Goal: Task Accomplishment & Management: Manage account settings

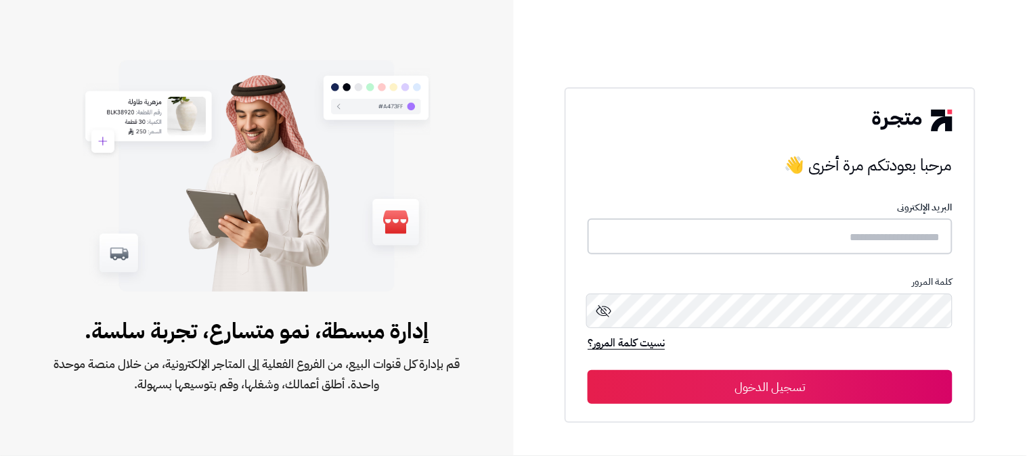
click at [898, 241] on input "text" at bounding box center [770, 237] width 365 height 36
type input "**********"
click at [588, 370] on button "تسجيل الدخول" at bounding box center [770, 387] width 365 height 34
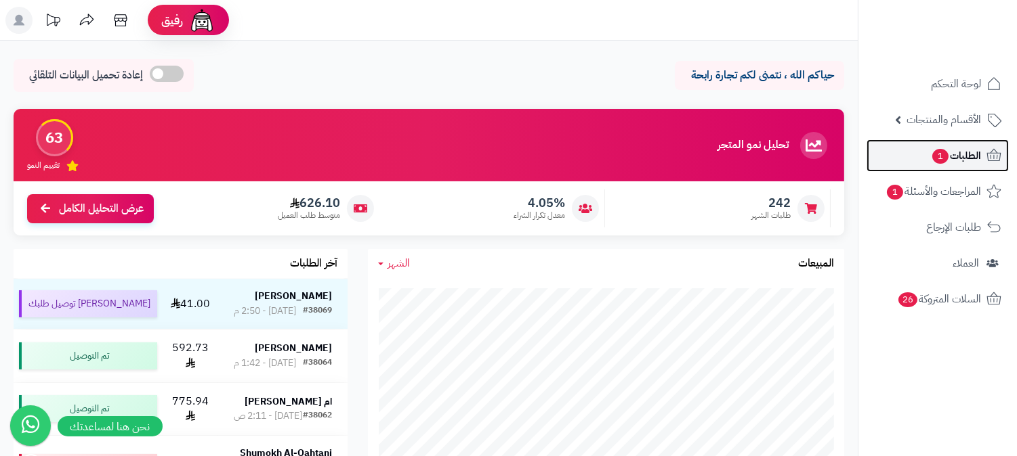
click at [973, 142] on link "الطلبات 1" at bounding box center [937, 156] width 142 height 33
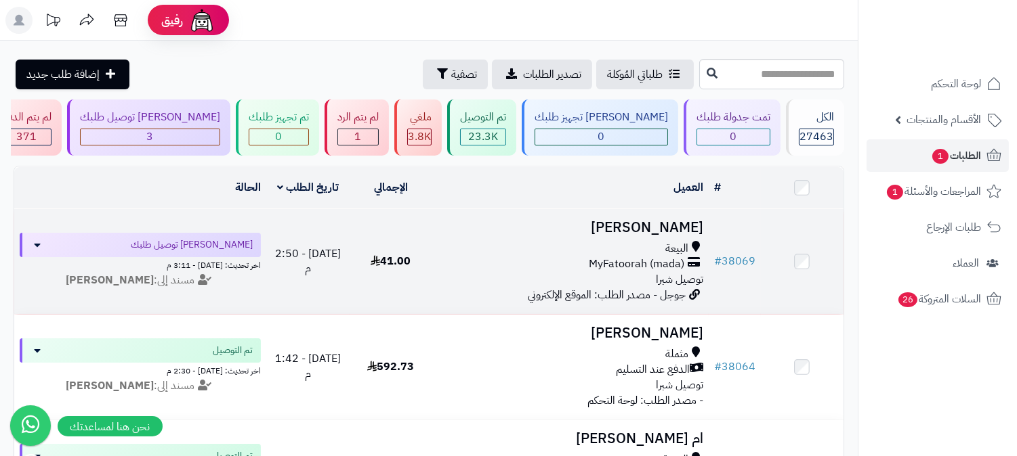
click at [673, 221] on h3 "سعد العمري" at bounding box center [569, 228] width 265 height 16
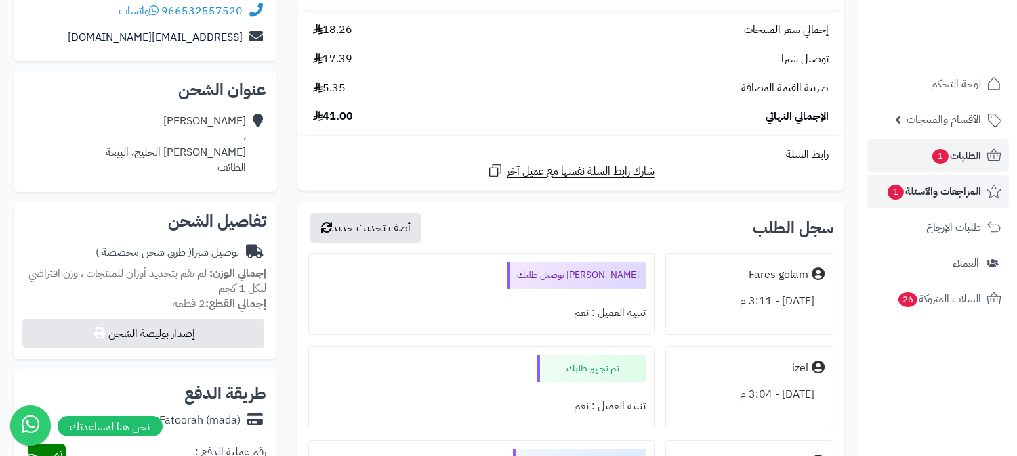
scroll to position [150, 0]
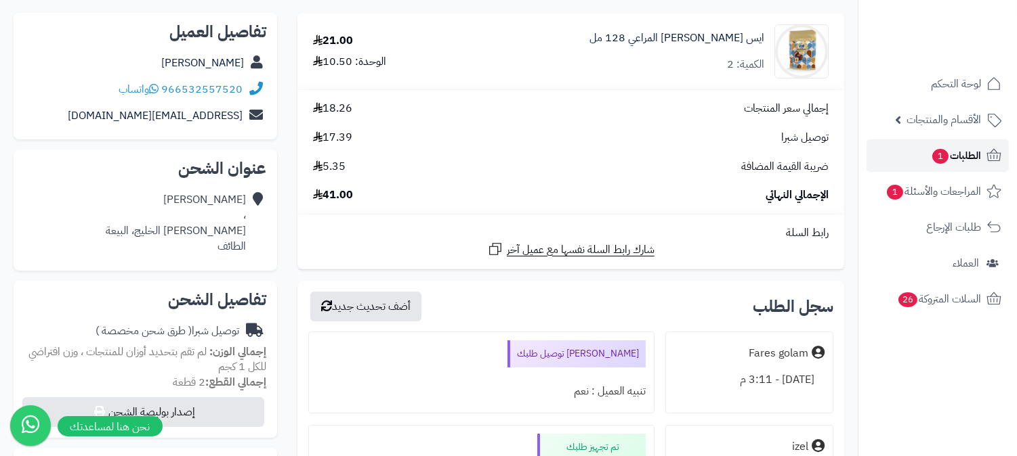
click at [980, 158] on span "الطلبات 1" at bounding box center [956, 155] width 50 height 19
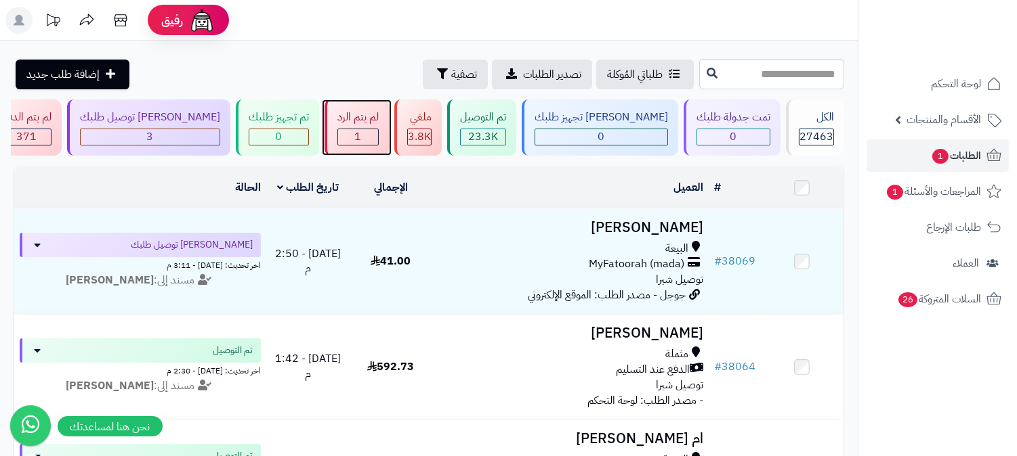
click at [378, 129] on div "1" at bounding box center [358, 137] width 40 height 16
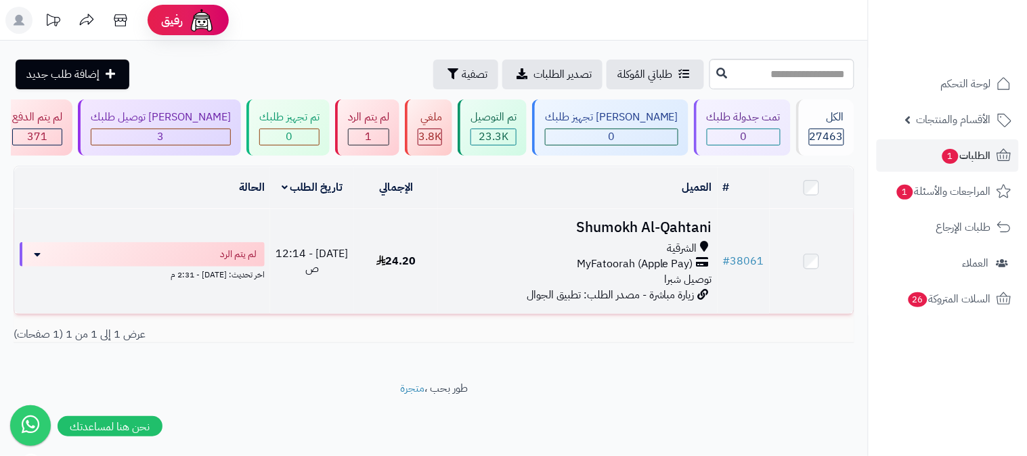
click at [675, 228] on h3 "Shumokh Al-Qahtani" at bounding box center [578, 228] width 269 height 16
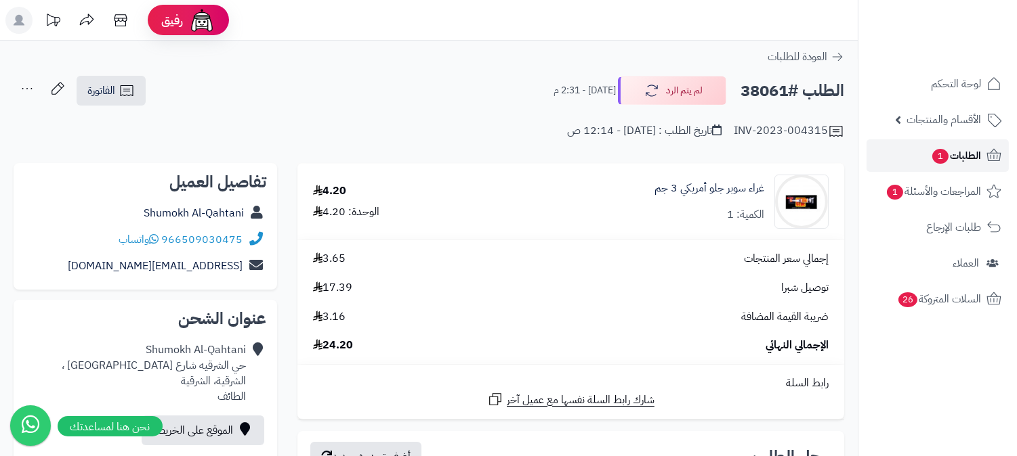
click at [954, 154] on span "الطلبات 1" at bounding box center [956, 155] width 50 height 19
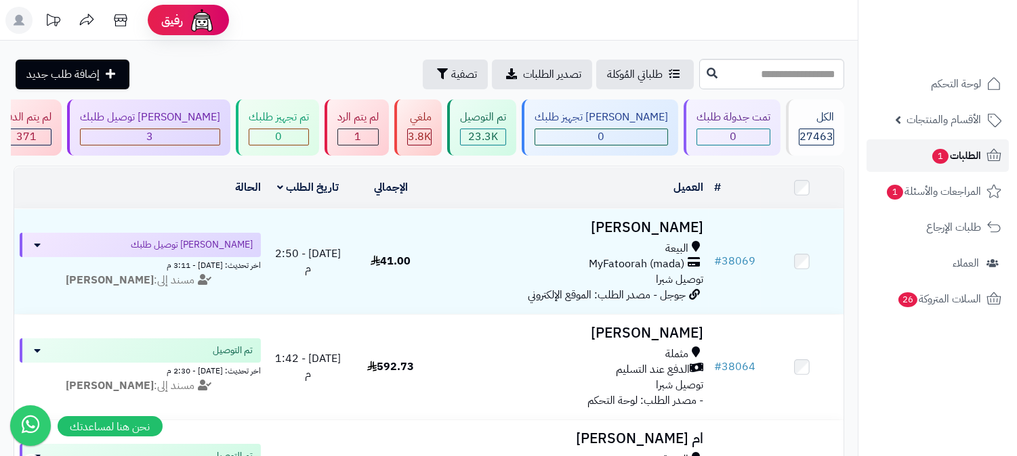
click at [970, 157] on span "الطلبات 1" at bounding box center [956, 155] width 50 height 19
click at [966, 152] on span "الطلبات 1" at bounding box center [956, 155] width 50 height 19
click at [937, 145] on link "الطلبات 1" at bounding box center [937, 156] width 142 height 33
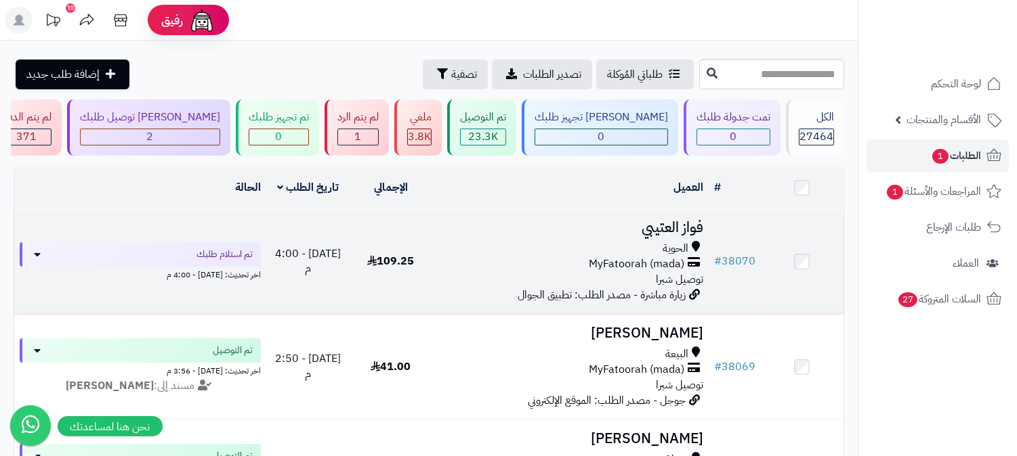
click at [648, 233] on h3 "فواز العتيبي" at bounding box center [569, 228] width 265 height 16
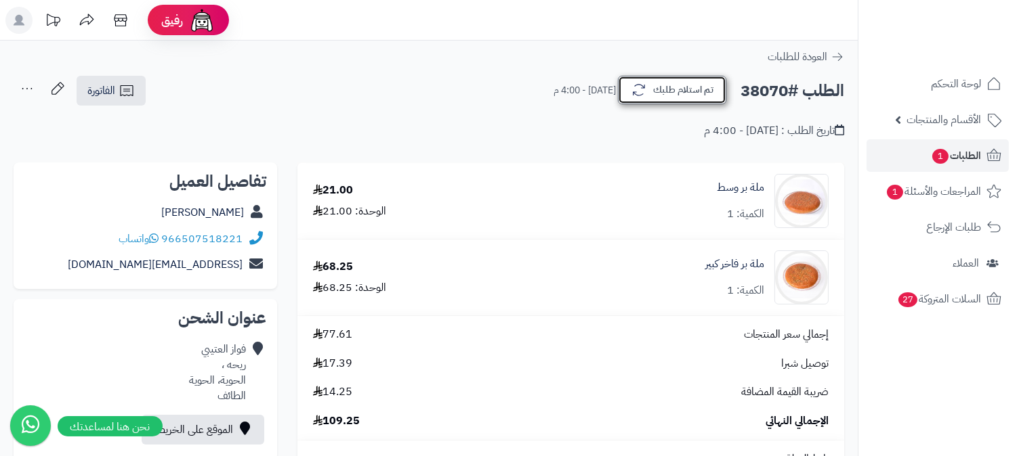
click at [687, 88] on button "تم استلام طلبك" at bounding box center [672, 90] width 108 height 28
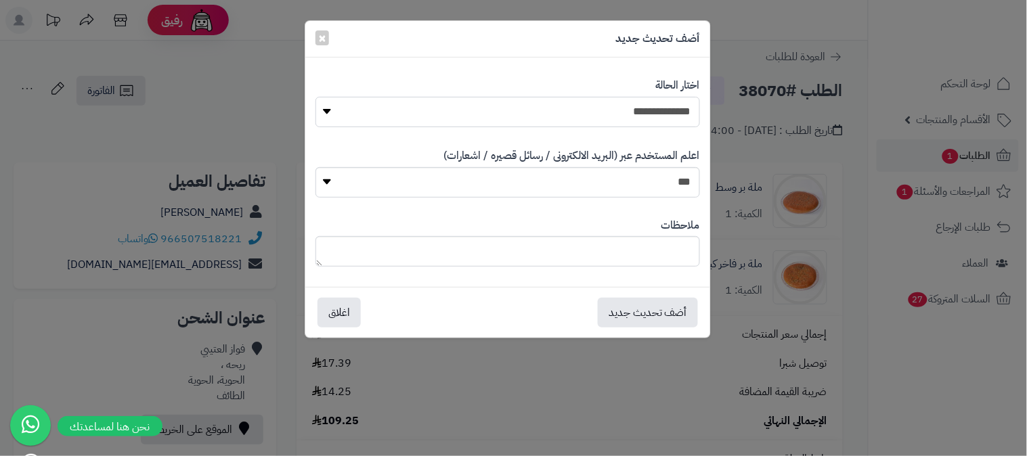
click at [622, 106] on select "**********" at bounding box center [508, 112] width 385 height 30
select select "*"
click at [316, 97] on select "**********" at bounding box center [508, 112] width 385 height 30
click at [658, 320] on button "أضف تحديث جديد" at bounding box center [648, 312] width 100 height 30
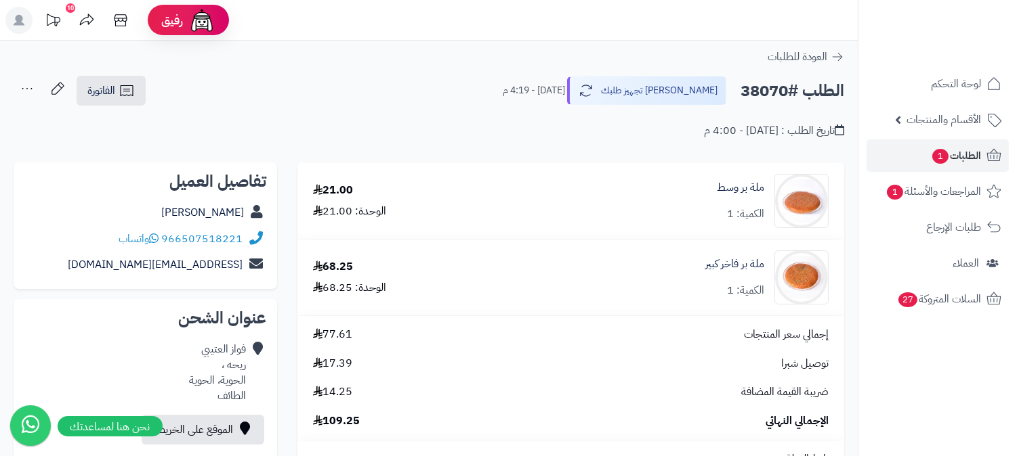
click at [22, 89] on icon at bounding box center [27, 88] width 27 height 27
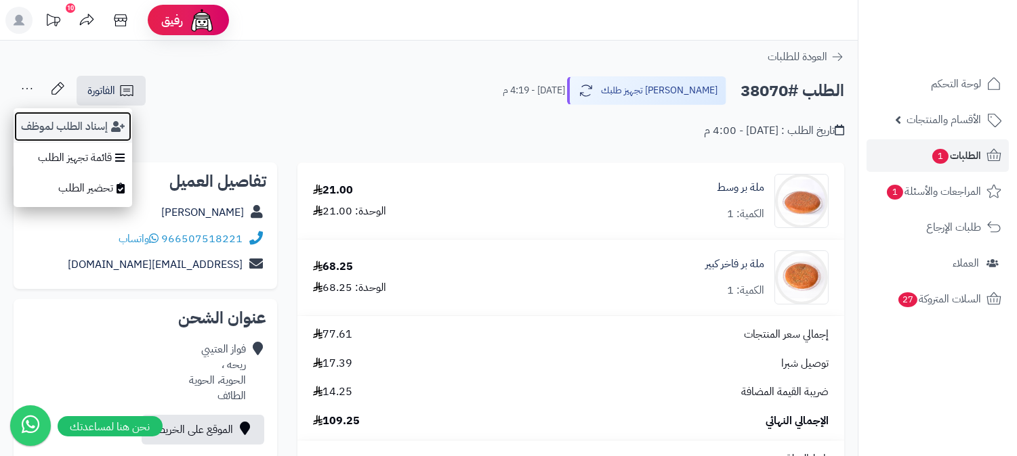
click at [56, 124] on button "إسناد الطلب لموظف" at bounding box center [73, 126] width 119 height 31
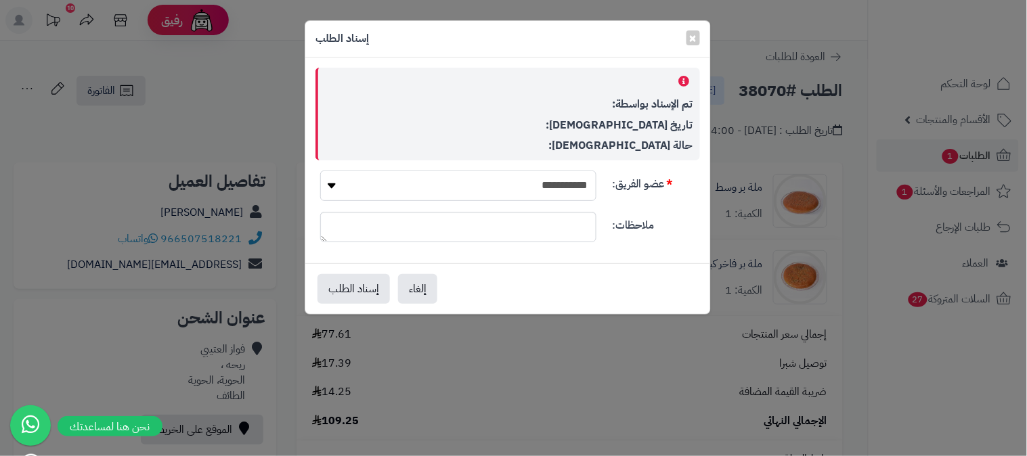
click at [477, 190] on select "**********" at bounding box center [458, 186] width 276 height 30
select select "**"
click at [320, 171] on select "**********" at bounding box center [458, 186] width 276 height 30
click at [360, 292] on button "إسناد الطلب" at bounding box center [354, 289] width 72 height 30
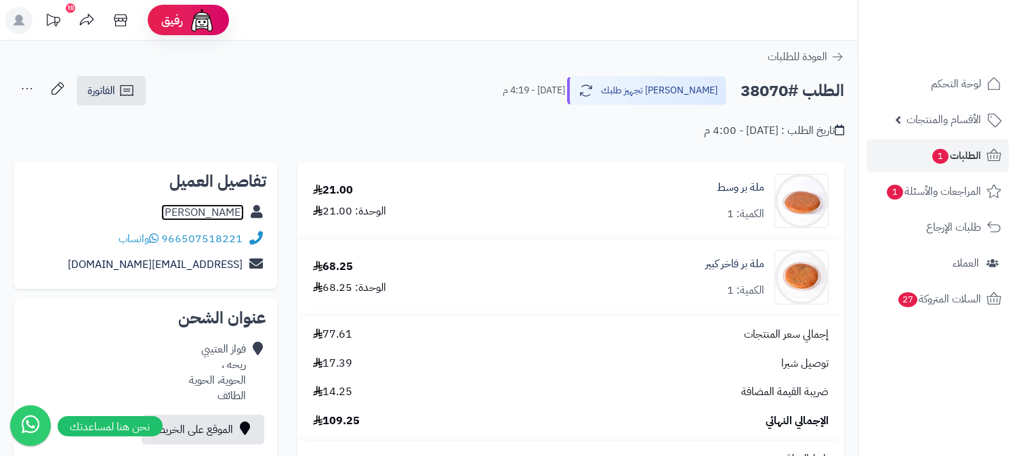
click at [219, 212] on link "فواز العتيبي" at bounding box center [202, 213] width 83 height 16
click at [765, 91] on h2 "الطلب #38070" at bounding box center [792, 91] width 104 height 28
copy h2 "38070"
click at [972, 154] on span "الطلبات 1" at bounding box center [956, 155] width 50 height 19
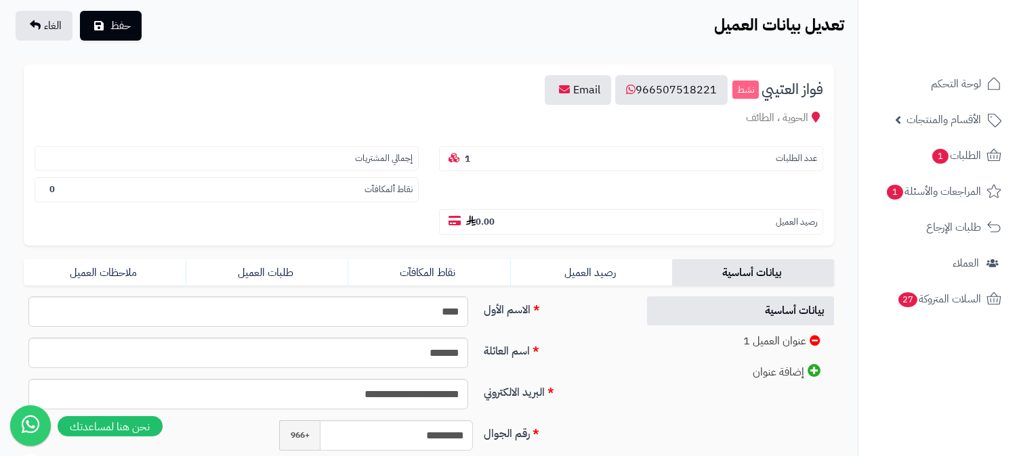
scroll to position [226, 0]
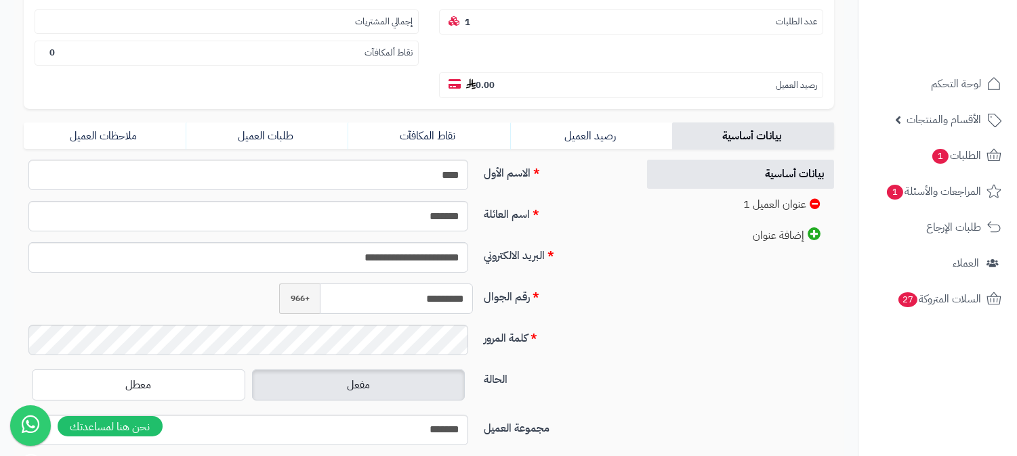
click at [427, 284] on input "*********" at bounding box center [396, 299] width 153 height 30
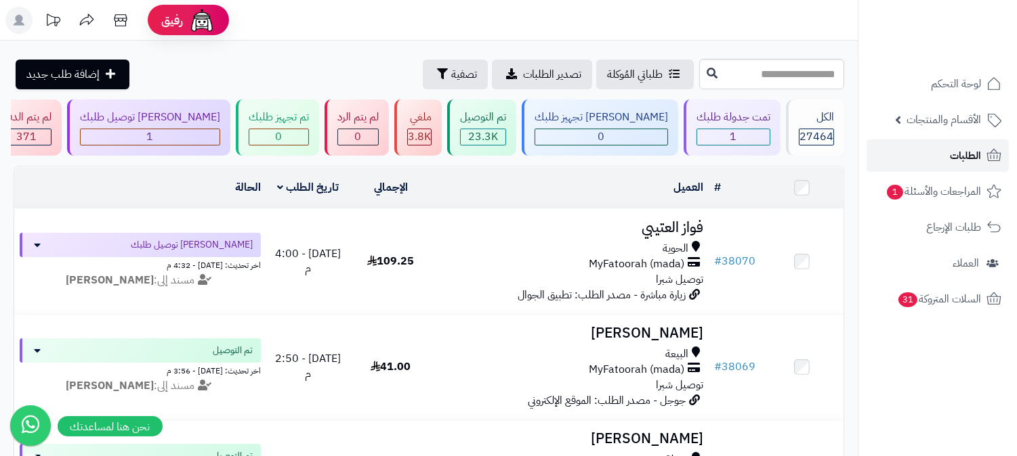
click at [923, 165] on link "الطلبات" at bounding box center [937, 156] width 142 height 33
click at [958, 152] on span "الطلبات" at bounding box center [964, 155] width 31 height 19
click at [931, 145] on link "الطلبات" at bounding box center [937, 156] width 142 height 33
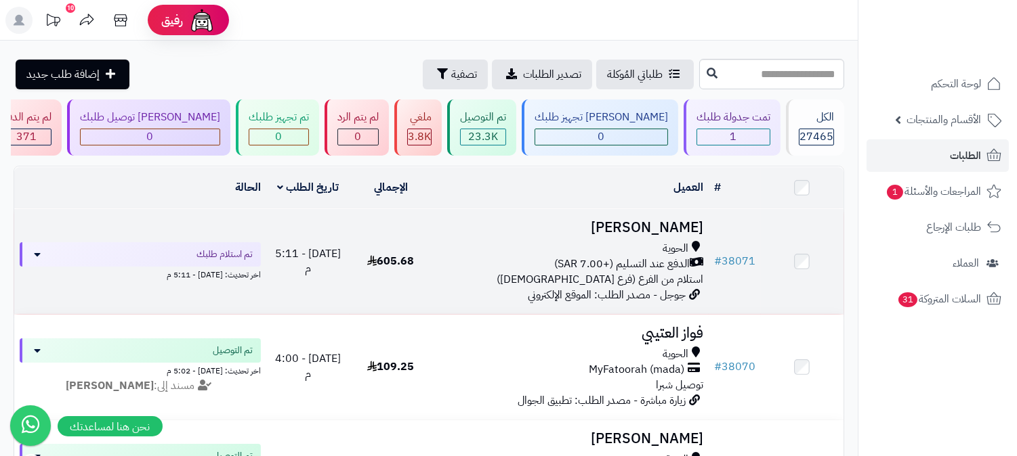
click at [670, 220] on h3 "[PERSON_NAME]" at bounding box center [569, 228] width 265 height 16
click at [668, 222] on h3 "[PERSON_NAME]" at bounding box center [569, 228] width 265 height 16
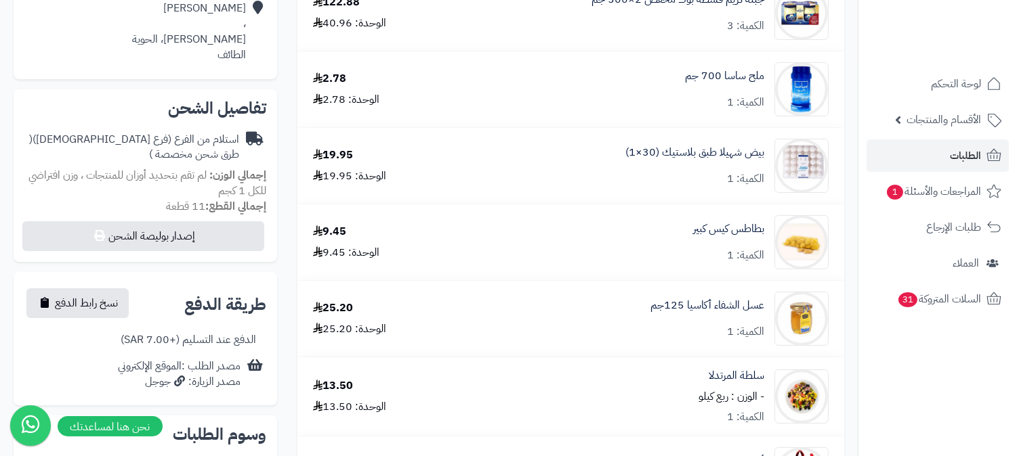
scroll to position [75, 0]
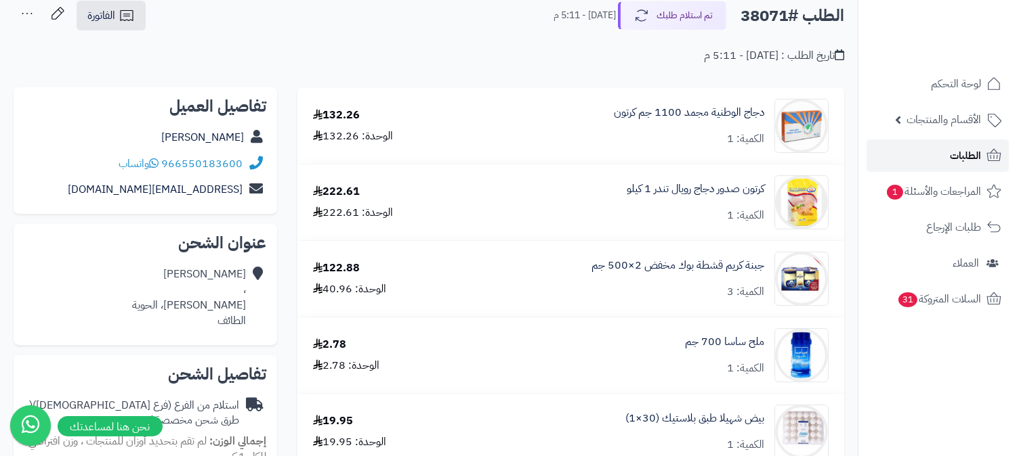
click at [970, 157] on span "الطلبات" at bounding box center [964, 155] width 31 height 19
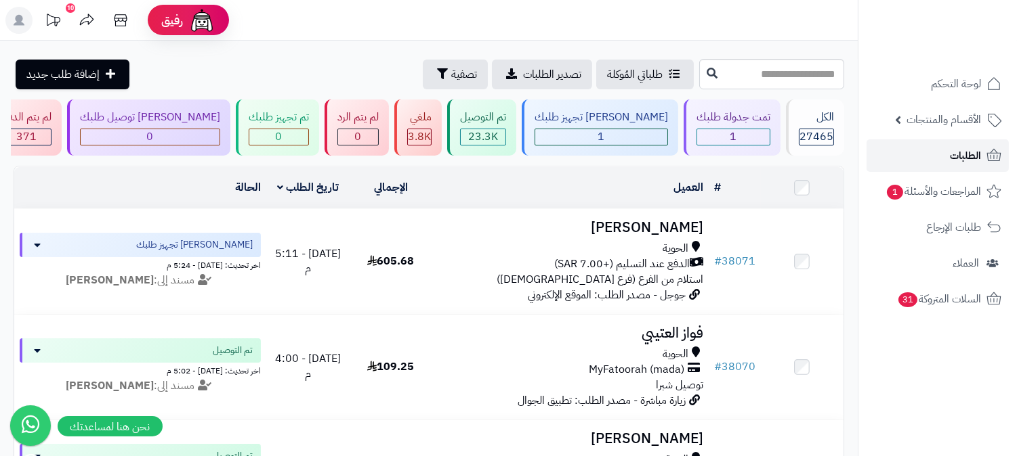
click at [931, 163] on link "الطلبات" at bounding box center [937, 156] width 142 height 33
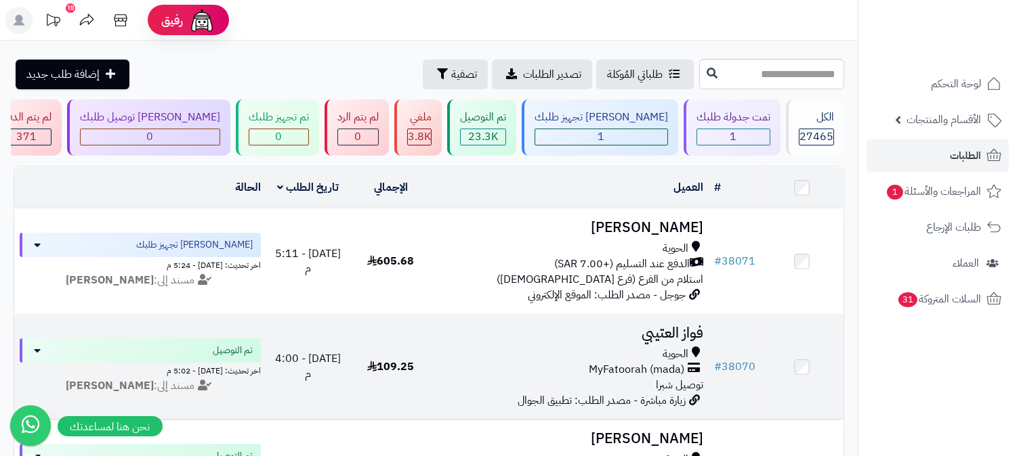
click at [668, 334] on h3 "فواز العتيبي" at bounding box center [569, 334] width 265 height 16
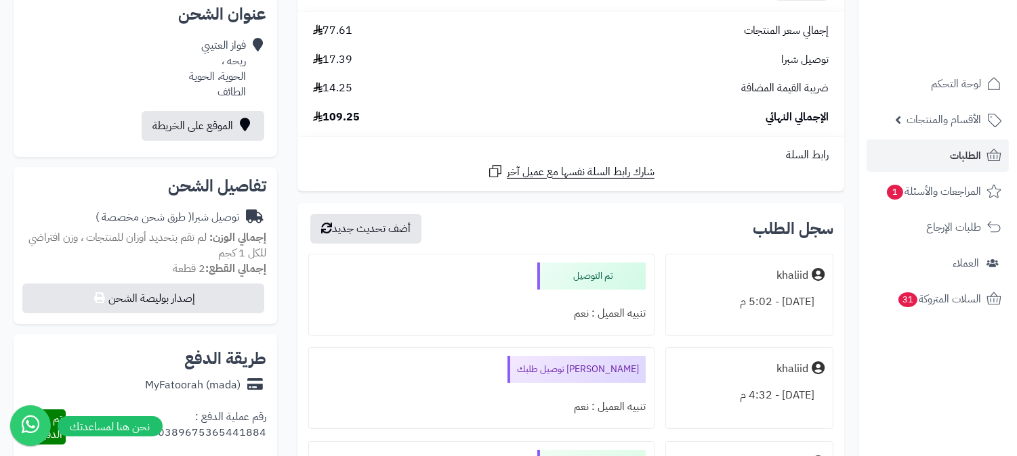
scroll to position [150, 0]
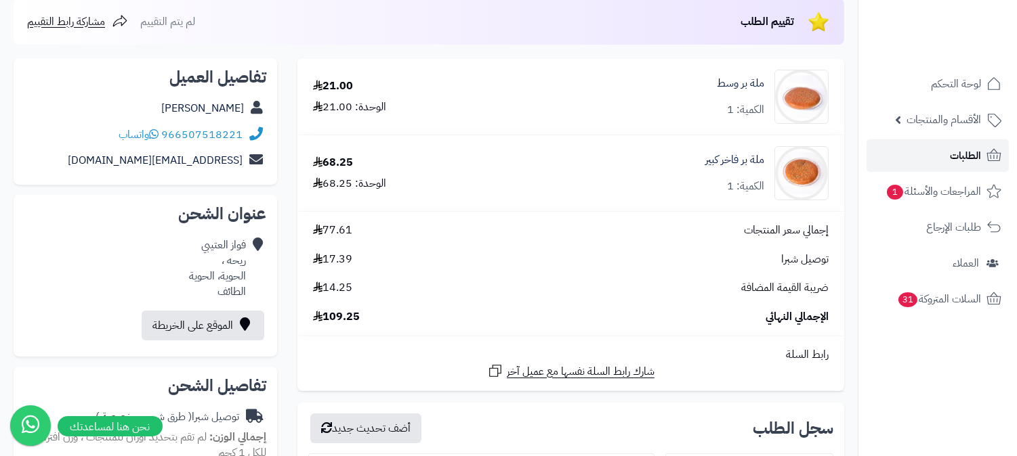
click at [958, 148] on span "الطلبات" at bounding box center [964, 155] width 31 height 19
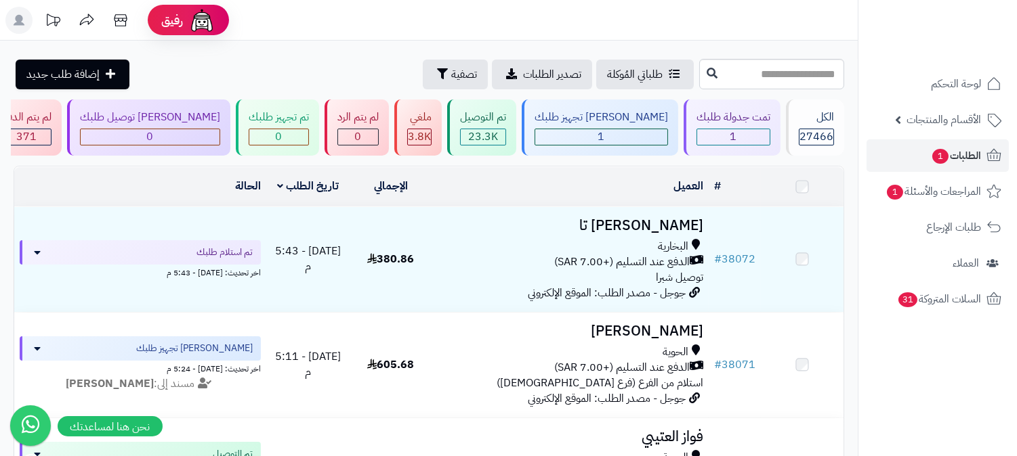
click at [653, 339] on h3 "Fares Alroqi" at bounding box center [569, 332] width 265 height 16
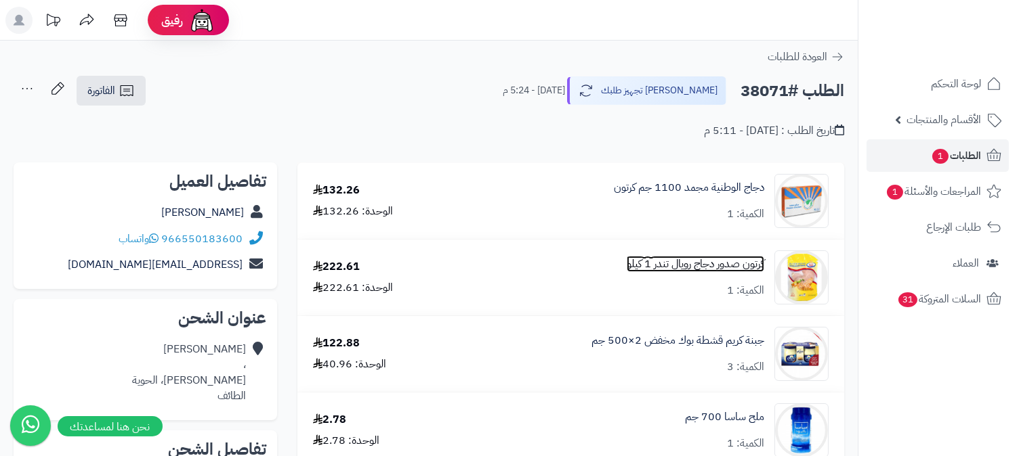
click at [723, 262] on link "كرتون صدور دجاج رويال تندر 1 كيلو" at bounding box center [694, 265] width 137 height 16
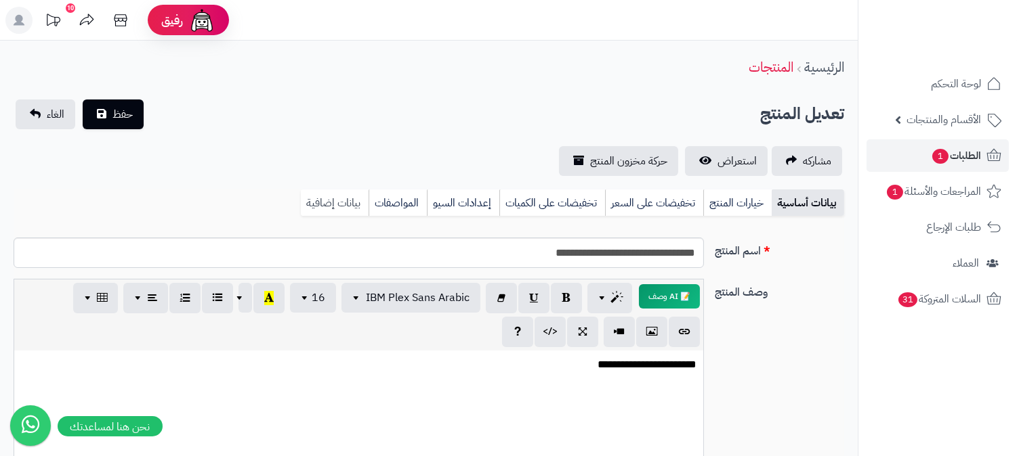
click at [353, 195] on link "بيانات إضافية" at bounding box center [335, 203] width 68 height 27
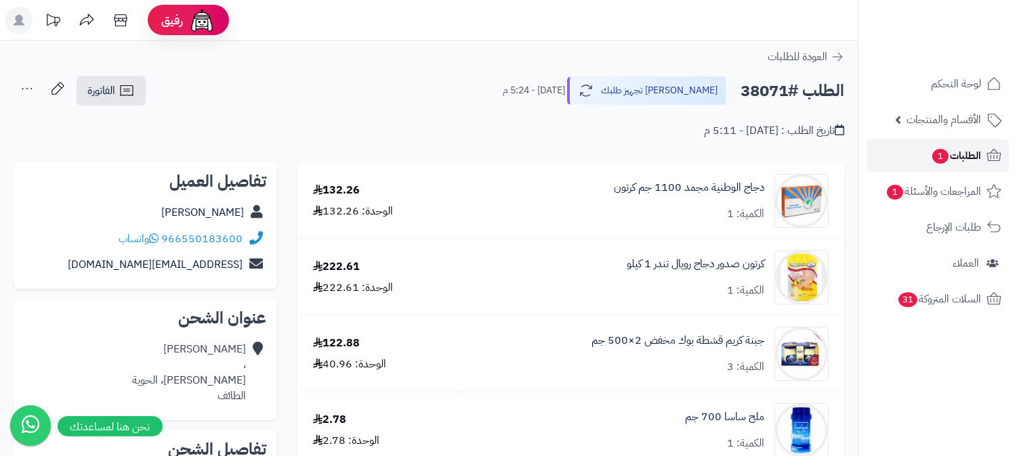
click at [926, 151] on link "الطلبات 1" at bounding box center [937, 156] width 142 height 33
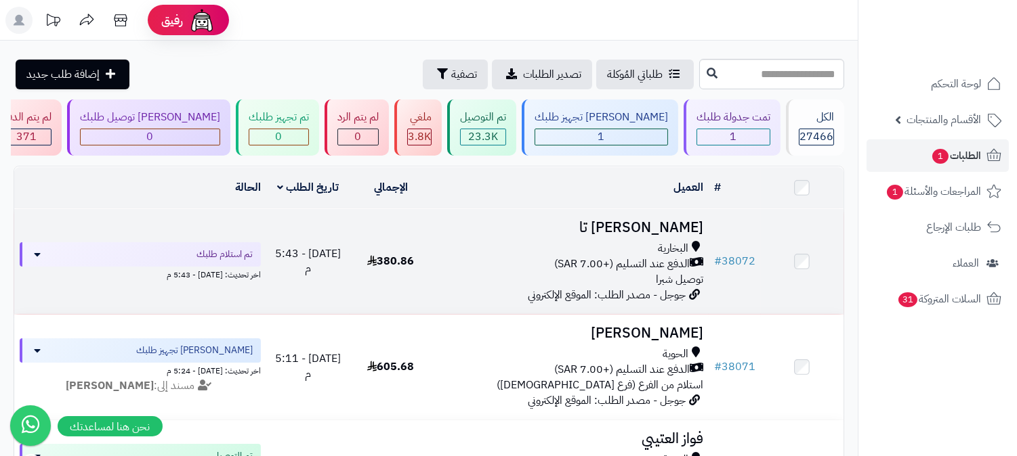
click at [664, 231] on h3 "[PERSON_NAME] تا" at bounding box center [569, 228] width 265 height 16
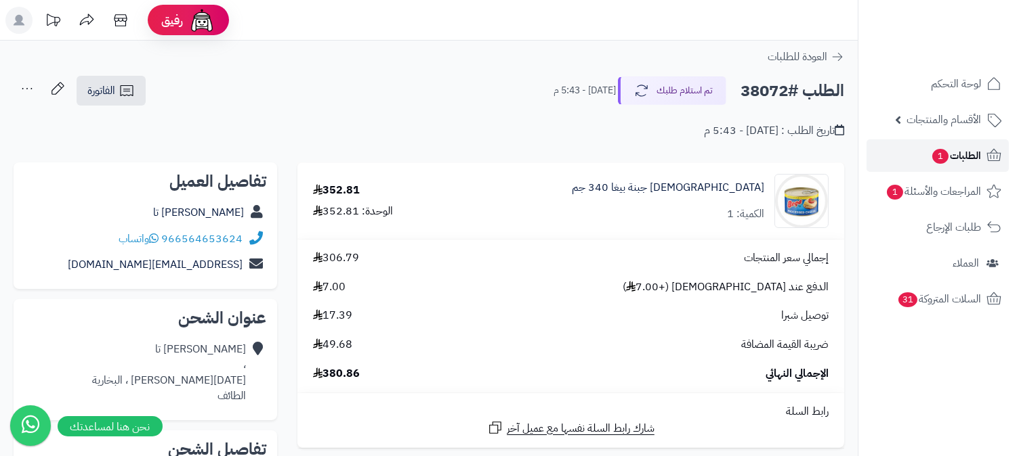
click at [965, 159] on span "الطلبات 1" at bounding box center [956, 155] width 50 height 19
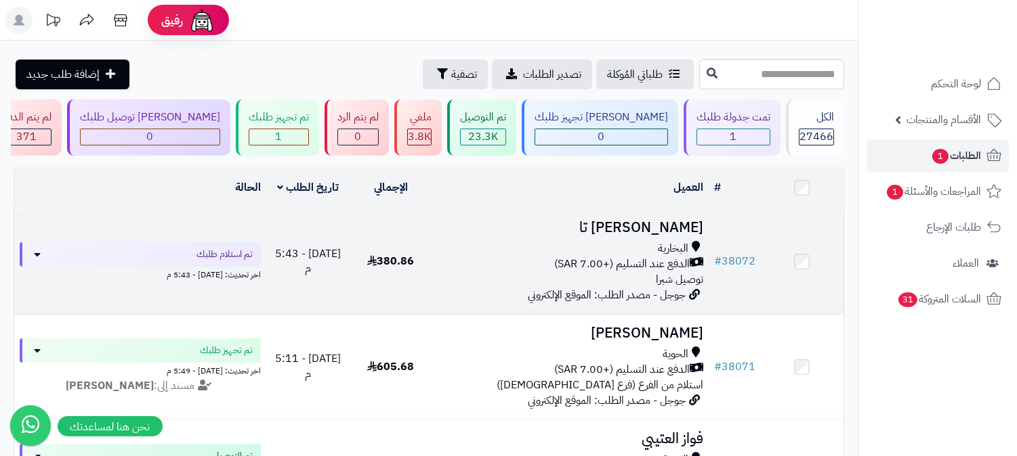
click at [662, 220] on h3 "[PERSON_NAME] تا" at bounding box center [569, 228] width 265 height 16
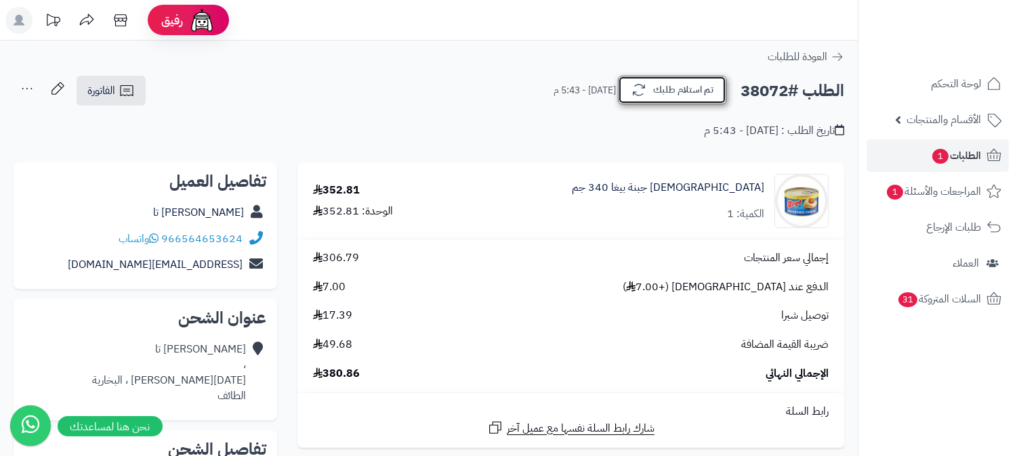
click at [700, 84] on button "تم استلام طلبك" at bounding box center [672, 90] width 108 height 28
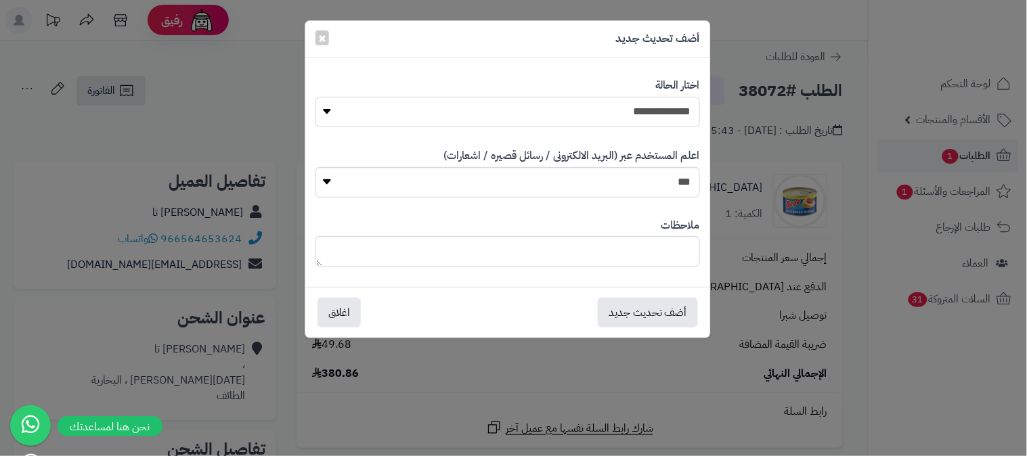
click at [621, 104] on select "**********" at bounding box center [508, 112] width 385 height 30
select select "*"
click at [316, 97] on select "**********" at bounding box center [508, 112] width 385 height 30
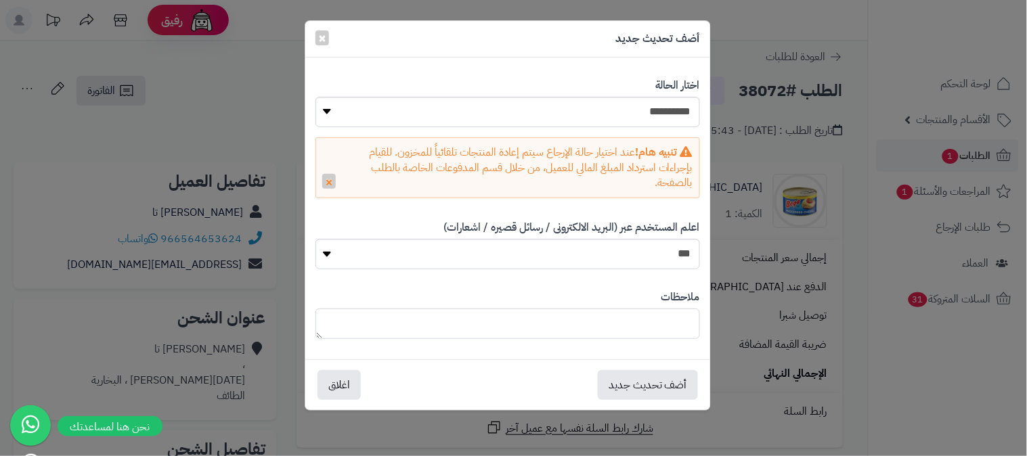
click at [660, 309] on textarea at bounding box center [508, 324] width 385 height 30
click at [578, 324] on textarea "**********" at bounding box center [508, 324] width 385 height 30
type textarea "**********"
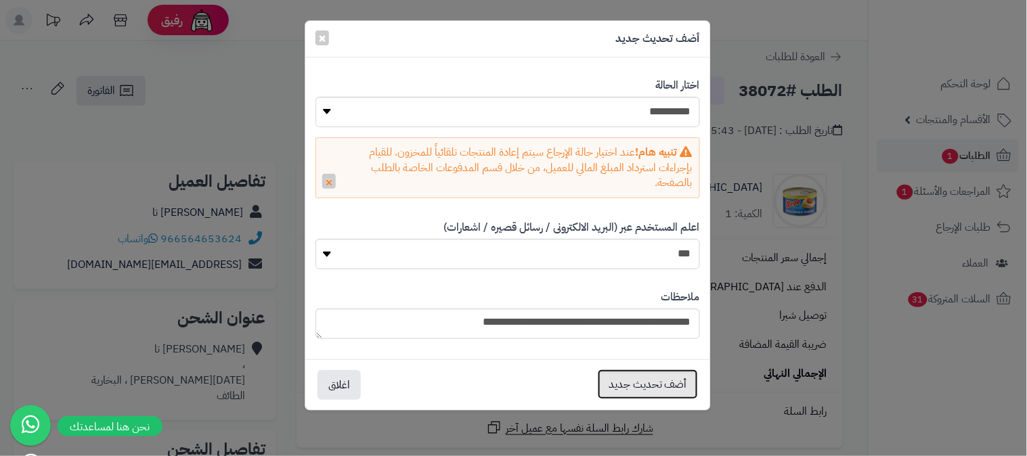
click at [662, 382] on button "أضف تحديث جديد" at bounding box center [648, 385] width 100 height 30
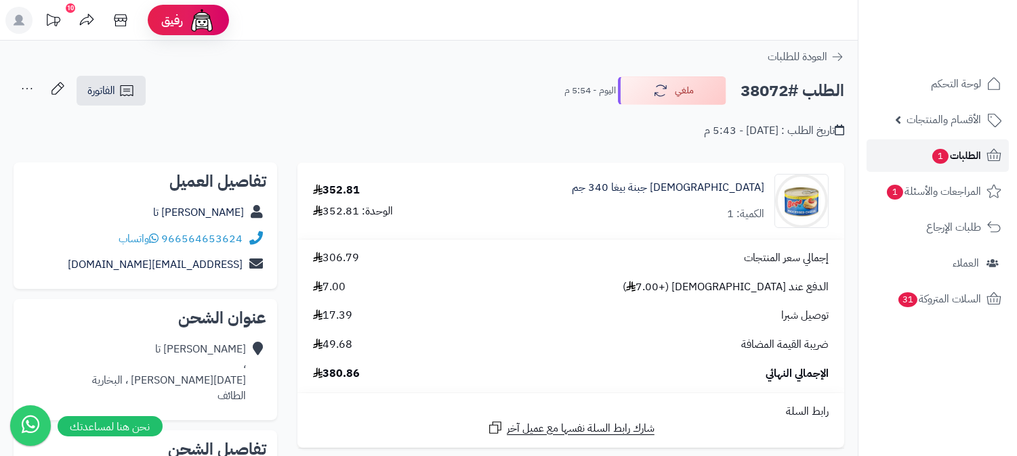
click at [941, 148] on span "الطلبات 1" at bounding box center [956, 155] width 50 height 19
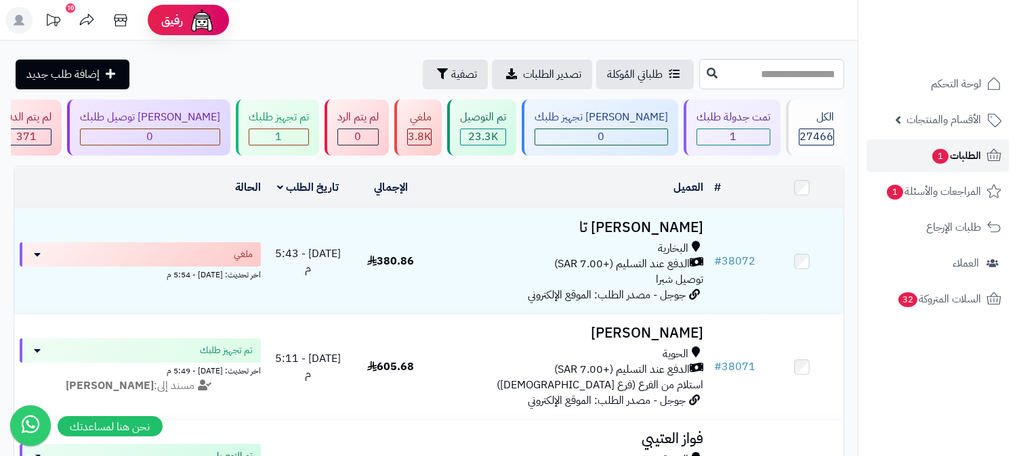
click at [935, 153] on span "1" at bounding box center [940, 156] width 16 height 15
click at [939, 159] on span "1" at bounding box center [940, 156] width 16 height 15
click at [958, 149] on span "الطلبات 1" at bounding box center [956, 155] width 50 height 19
click at [924, 161] on link "الطلبات 1" at bounding box center [937, 156] width 142 height 33
click at [738, 77] on input "text" at bounding box center [771, 74] width 145 height 30
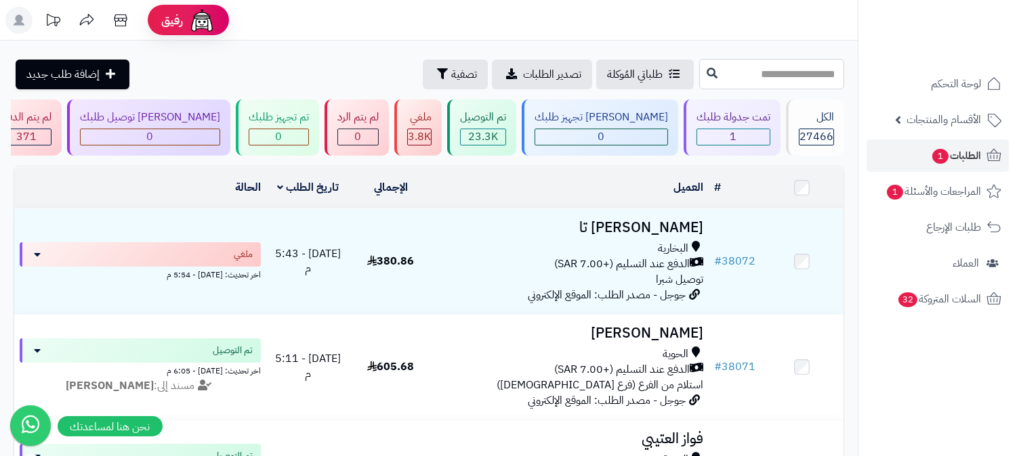
paste input "*****"
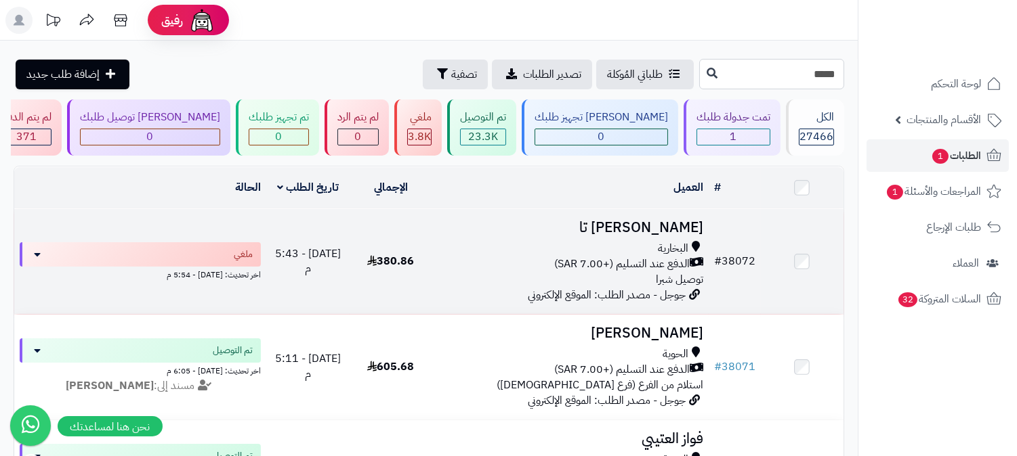
type input "*****"
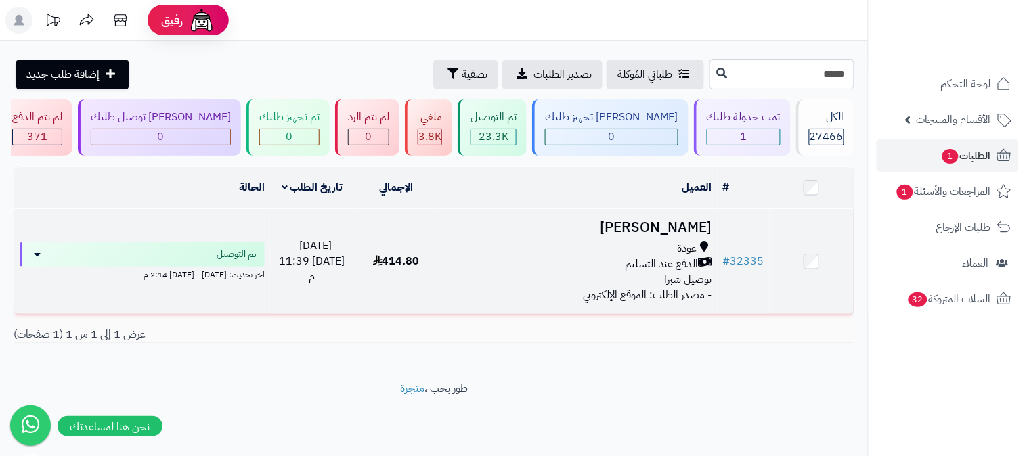
click at [688, 220] on h3 "[PERSON_NAME]" at bounding box center [578, 228] width 269 height 16
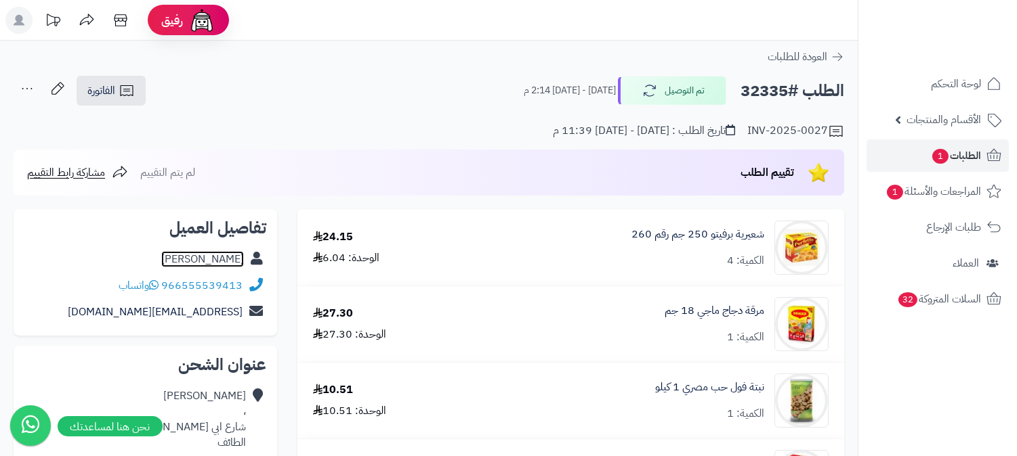
click at [232, 263] on link "[PERSON_NAME]" at bounding box center [202, 259] width 83 height 16
click at [952, 146] on span "الطلبات 1" at bounding box center [956, 155] width 50 height 19
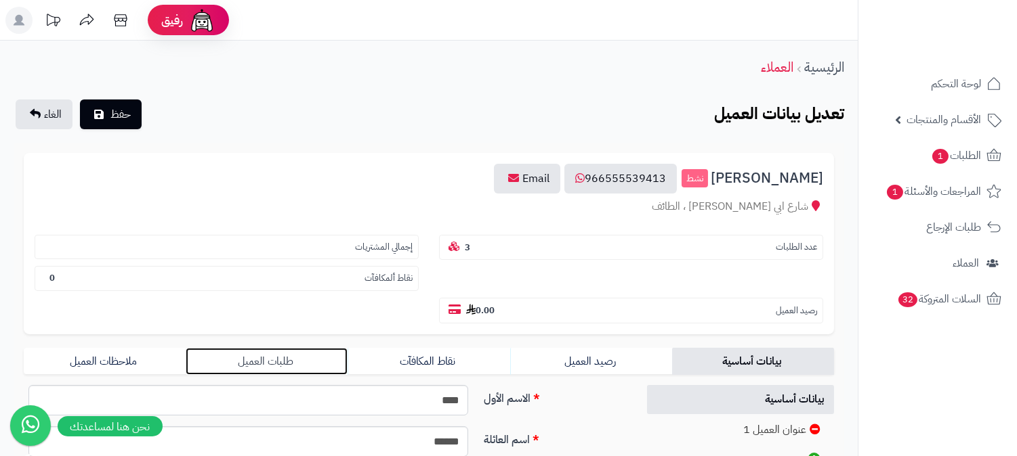
click at [259, 348] on link "طلبات العميل" at bounding box center [267, 361] width 162 height 27
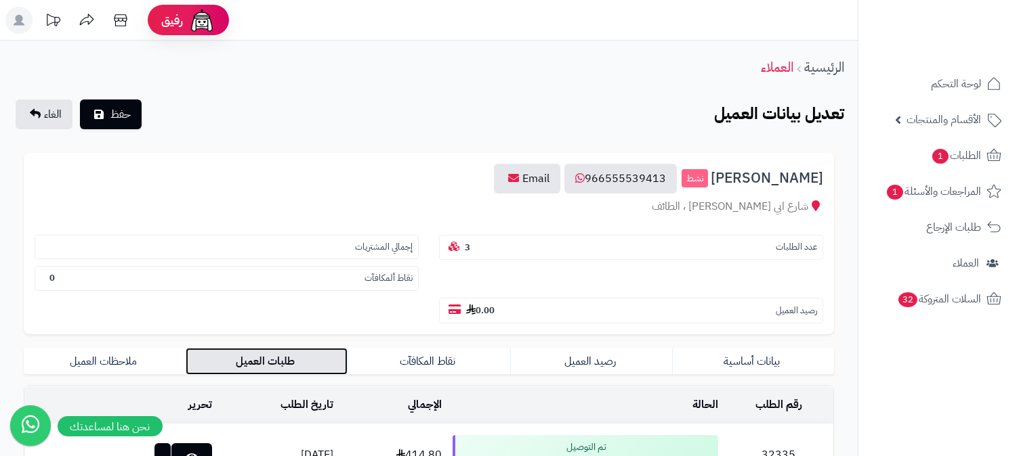
scroll to position [226, 0]
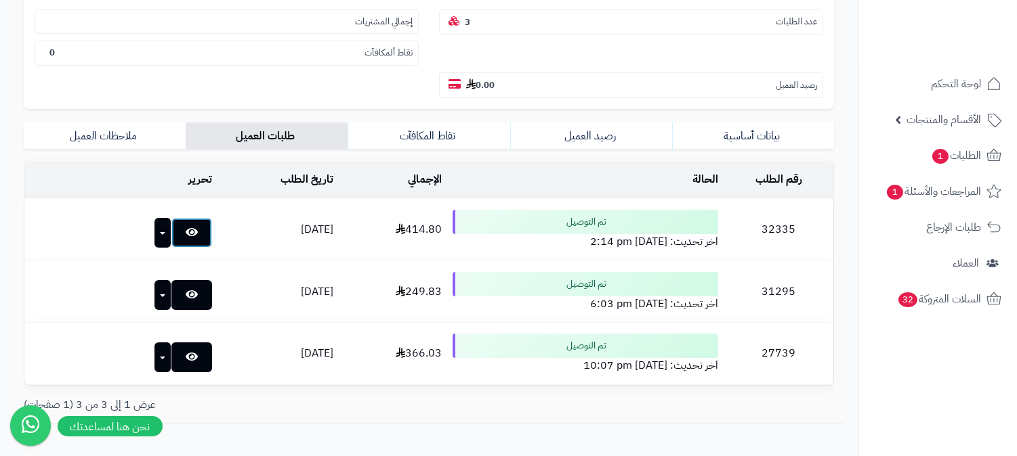
click at [171, 218] on link at bounding box center [191, 233] width 41 height 30
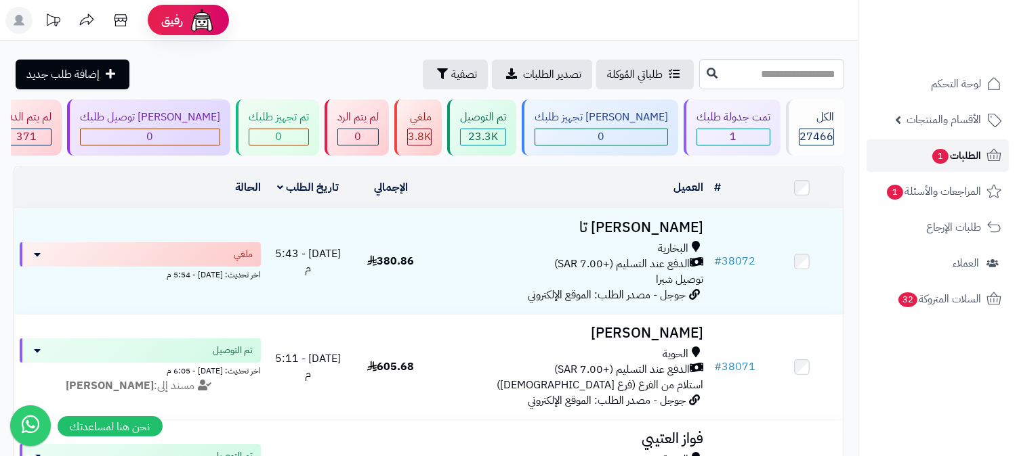
click at [972, 152] on span "الطلبات 1" at bounding box center [956, 155] width 50 height 19
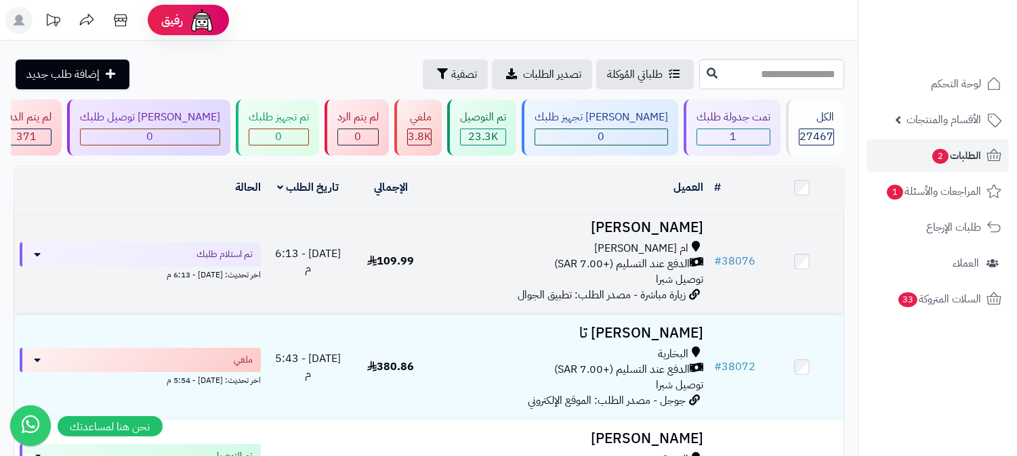
click at [645, 225] on h3 "[PERSON_NAME]" at bounding box center [569, 228] width 265 height 16
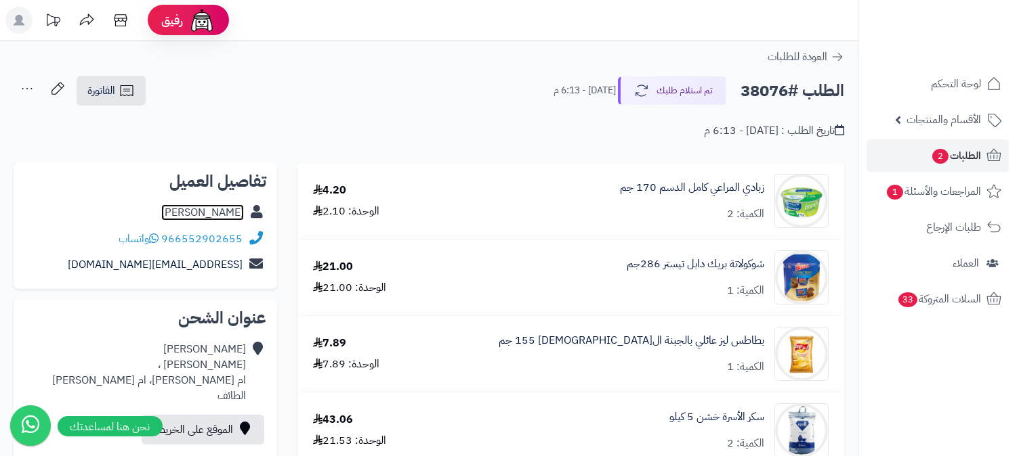
click at [215, 206] on link "amjad alomary" at bounding box center [202, 213] width 83 height 16
click at [767, 93] on h2 "الطلب #38076" at bounding box center [792, 91] width 104 height 28
copy h2 "38076"
click at [949, 148] on span "الطلبات 2" at bounding box center [956, 155] width 50 height 19
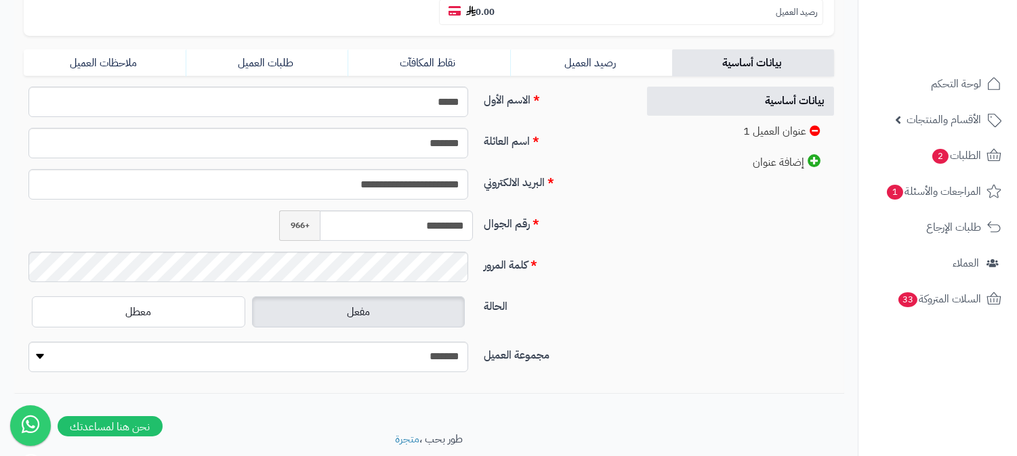
scroll to position [301, 0]
click at [443, 209] on input "*********" at bounding box center [396, 224] width 153 height 30
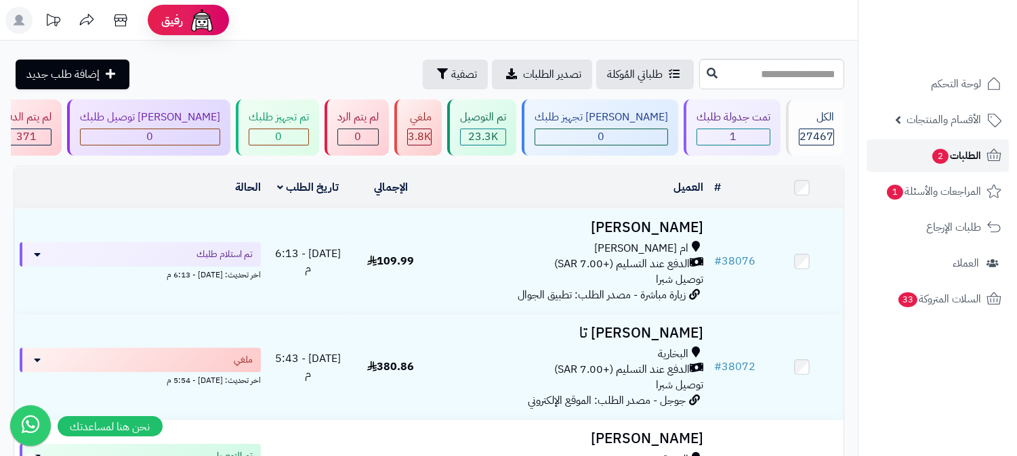
click at [950, 147] on span "الطلبات 2" at bounding box center [956, 155] width 50 height 19
click at [937, 142] on link "الطلبات 2" at bounding box center [937, 156] width 142 height 33
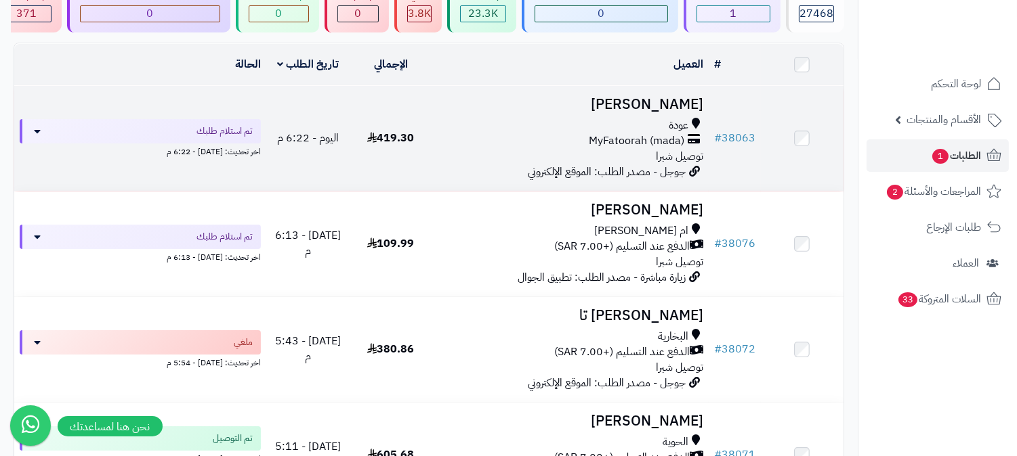
scroll to position [226, 0]
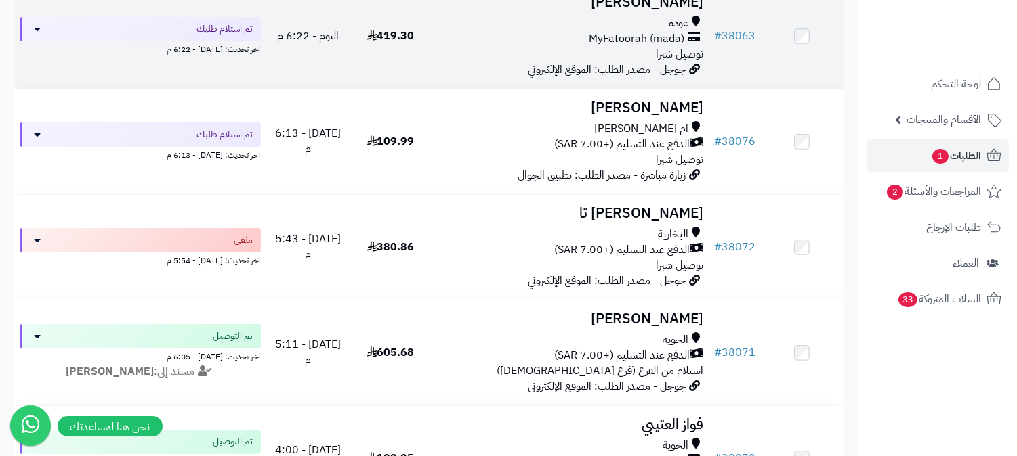
click at [645, 9] on h3 "محمد القرشي" at bounding box center [569, 3] width 265 height 16
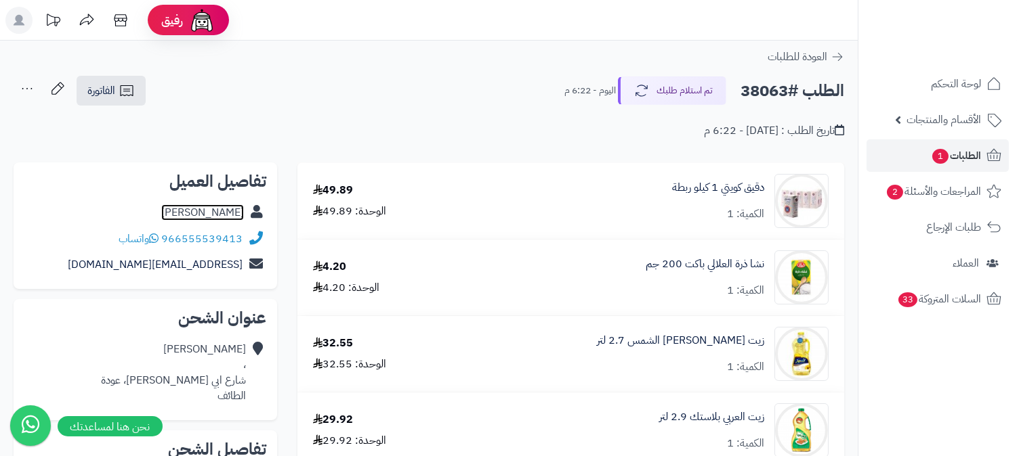
click at [219, 212] on link "[PERSON_NAME]" at bounding box center [202, 213] width 83 height 16
click at [747, 93] on h2 "الطلب #38063" at bounding box center [792, 91] width 104 height 28
copy h2 "38063"
click at [933, 156] on span "1" at bounding box center [940, 156] width 16 height 15
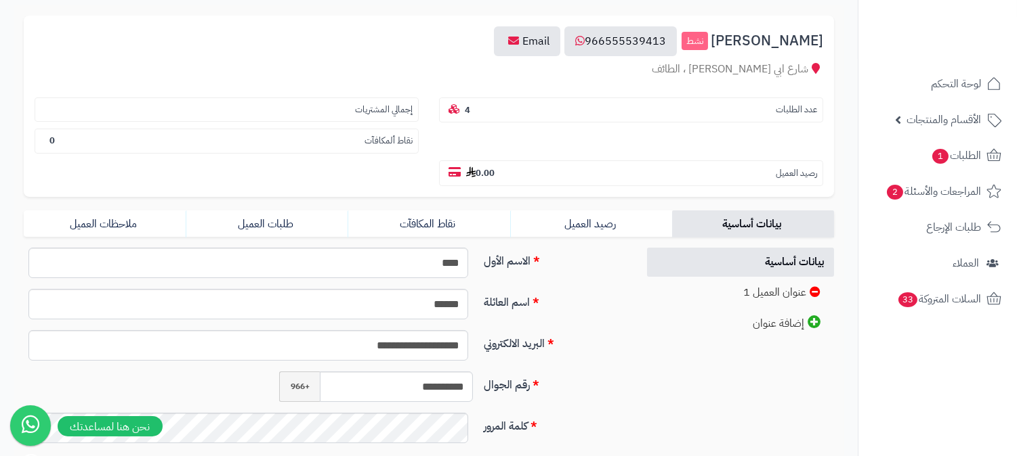
scroll to position [301, 0]
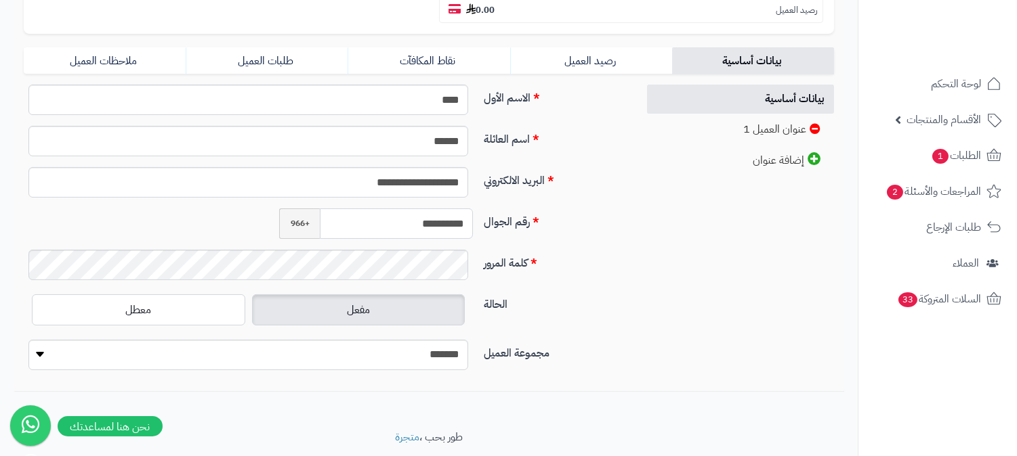
drag, startPoint x: 406, startPoint y: 192, endPoint x: 475, endPoint y: 192, distance: 69.1
click at [475, 209] on div "**********" at bounding box center [376, 224] width 205 height 30
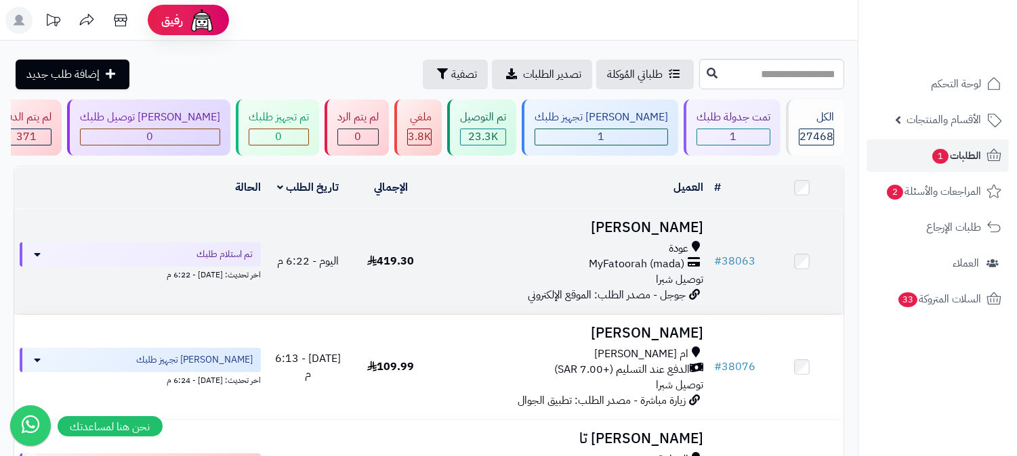
click at [681, 221] on h3 "محمد القرشي" at bounding box center [569, 228] width 265 height 16
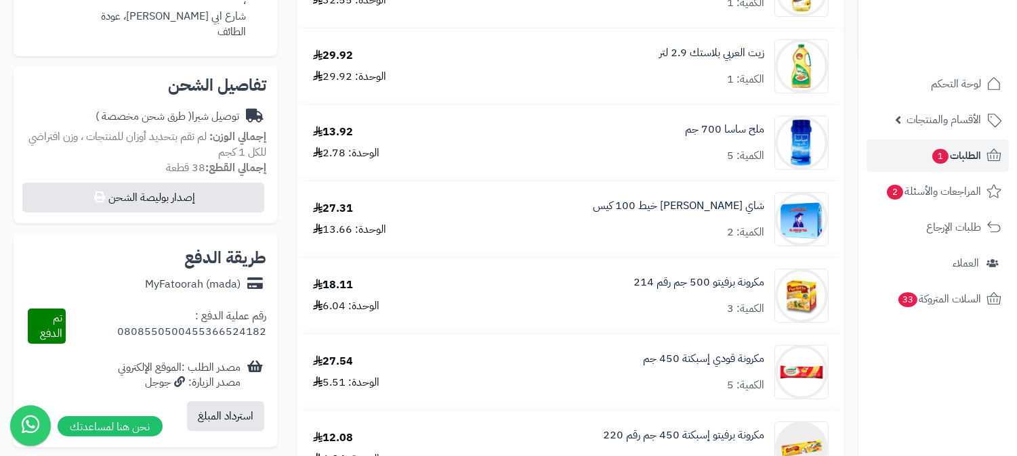
scroll to position [451, 0]
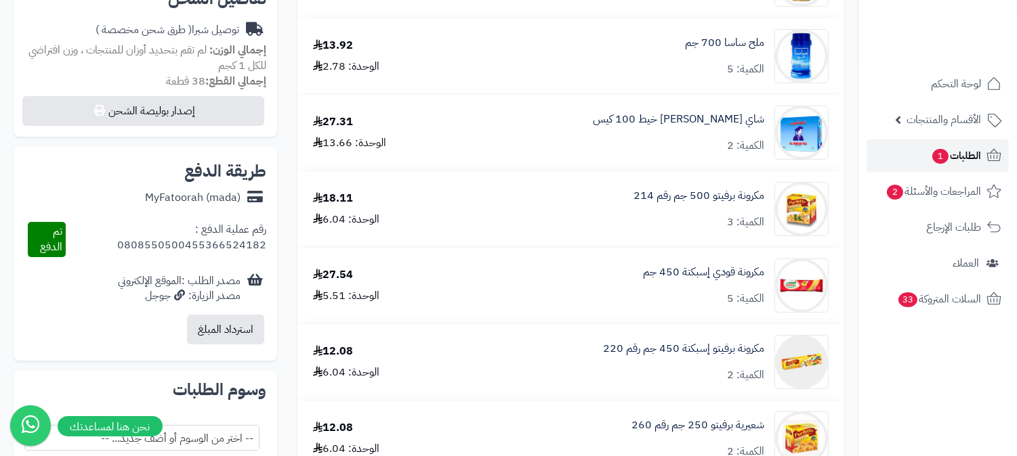
click at [970, 150] on span "الطلبات 1" at bounding box center [956, 155] width 50 height 19
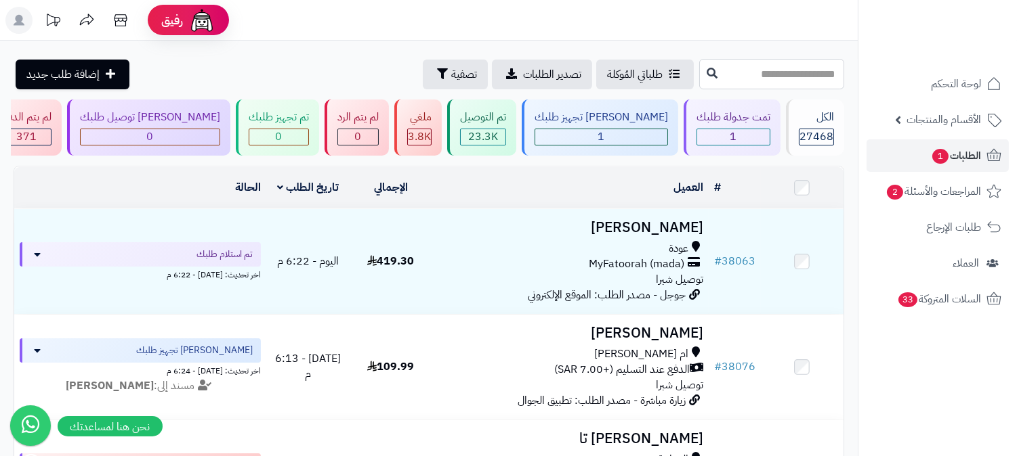
click at [777, 72] on input "text" at bounding box center [771, 74] width 145 height 30
click at [739, 78] on input "text" at bounding box center [771, 74] width 145 height 30
type input "*****"
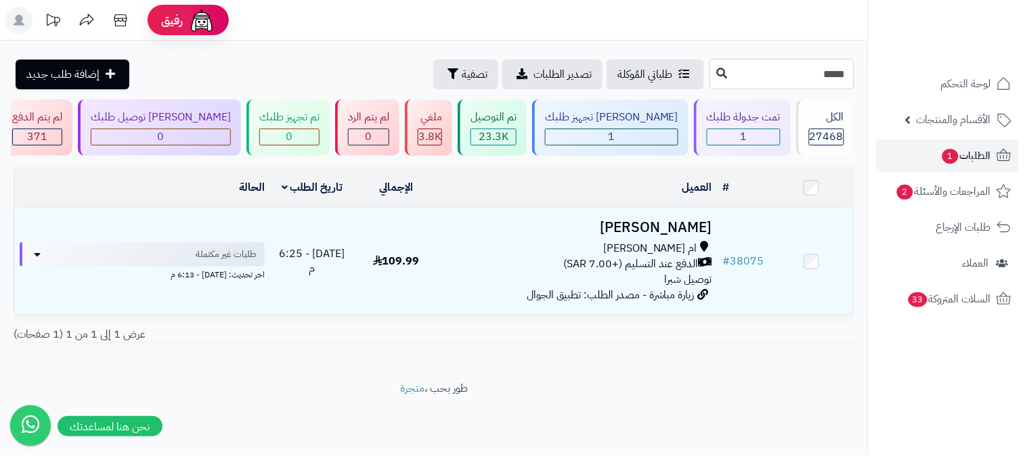
drag, startPoint x: 840, startPoint y: 71, endPoint x: 850, endPoint y: 69, distance: 9.7
click at [850, 69] on input "*****" at bounding box center [782, 74] width 145 height 30
type input "*****"
drag, startPoint x: 841, startPoint y: 71, endPoint x: 850, endPoint y: 68, distance: 9.2
click at [850, 68] on input "*****" at bounding box center [782, 74] width 145 height 30
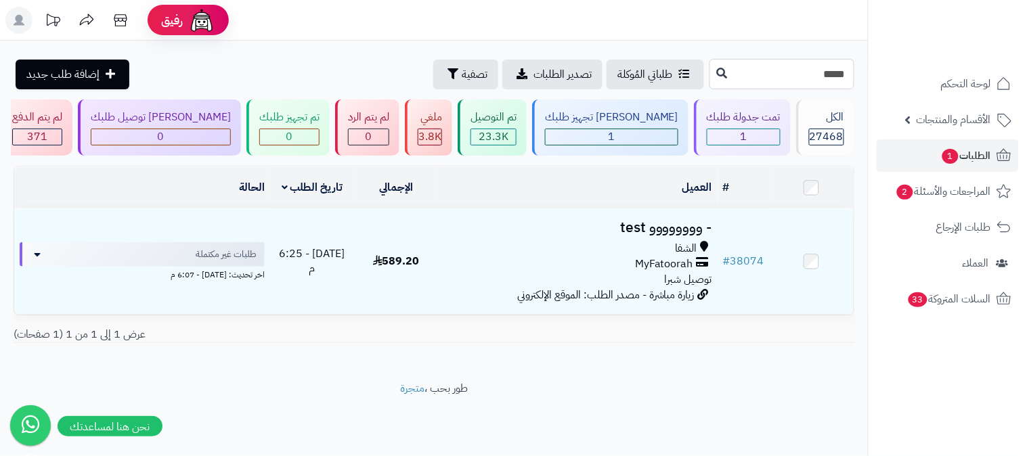
type input "*****"
drag, startPoint x: 837, startPoint y: 81, endPoint x: 847, endPoint y: 76, distance: 11.5
click at [847, 76] on input "*****" at bounding box center [782, 74] width 145 height 30
type input "*****"
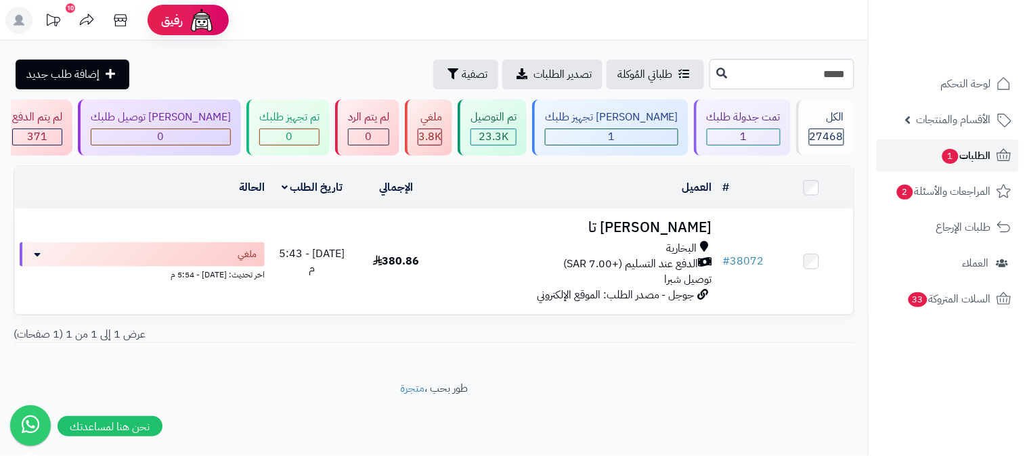
click at [974, 158] on span "الطلبات 1" at bounding box center [966, 155] width 50 height 19
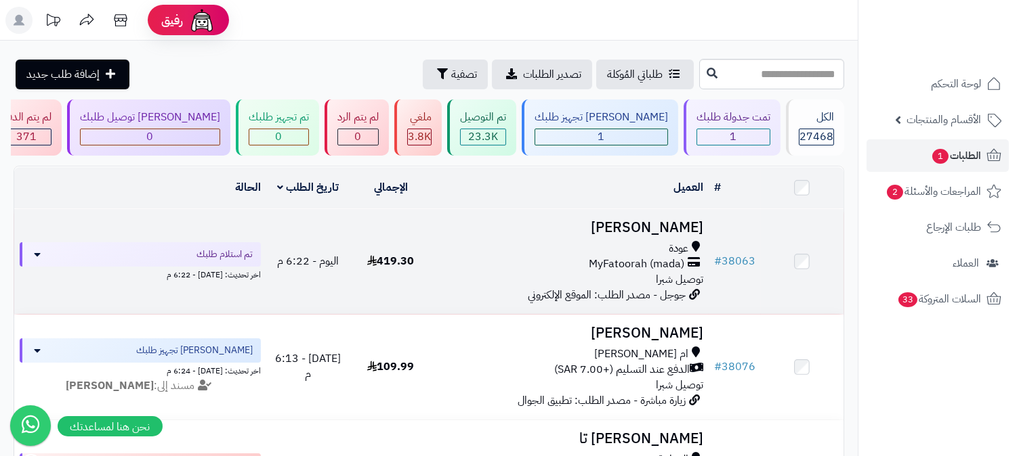
click at [614, 228] on h3 "محمد القرشي" at bounding box center [569, 228] width 265 height 16
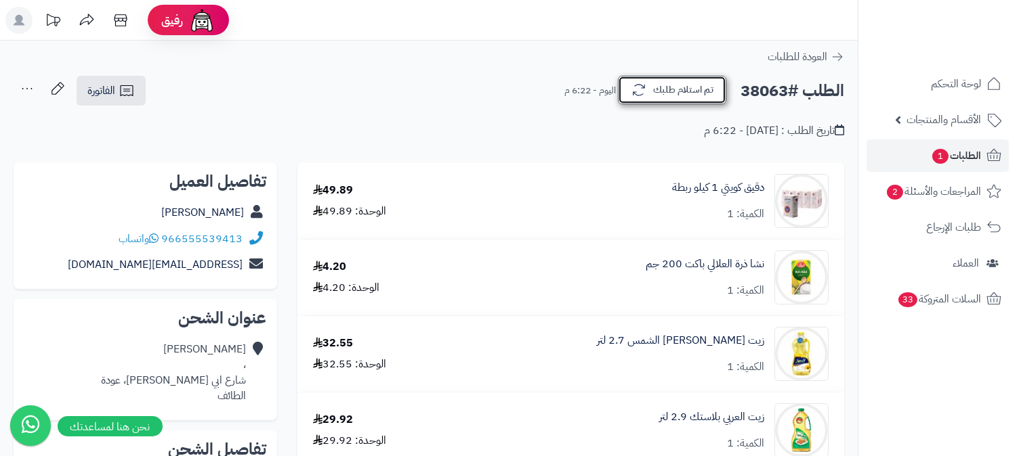
click at [666, 86] on button "تم استلام طلبك" at bounding box center [672, 90] width 108 height 28
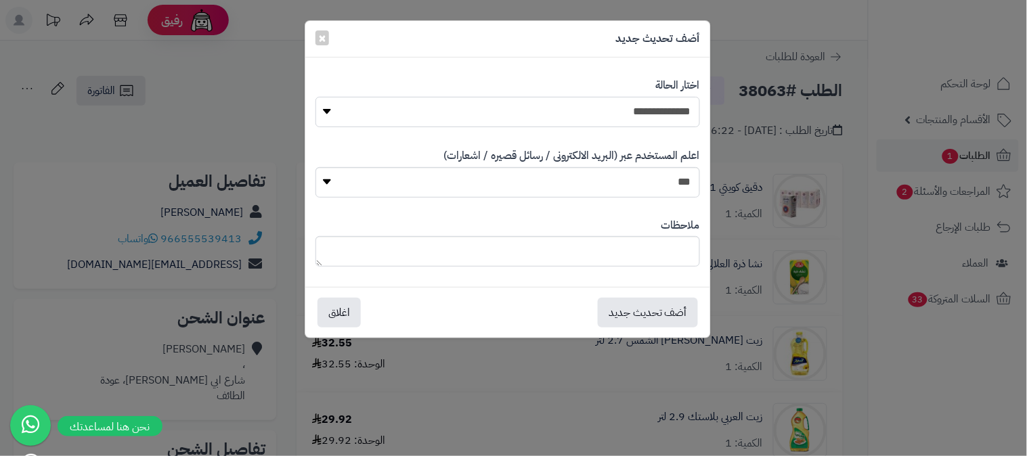
click at [630, 104] on select "**********" at bounding box center [508, 112] width 385 height 30
select select "*"
click at [316, 97] on select "**********" at bounding box center [508, 112] width 385 height 30
click at [651, 307] on button "أضف تحديث جديد" at bounding box center [648, 312] width 100 height 30
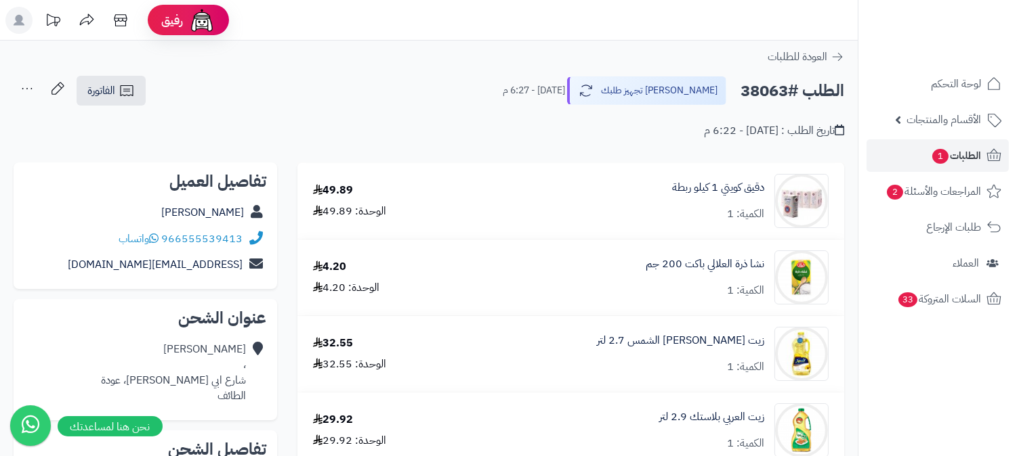
click at [27, 88] on icon at bounding box center [27, 88] width 27 height 27
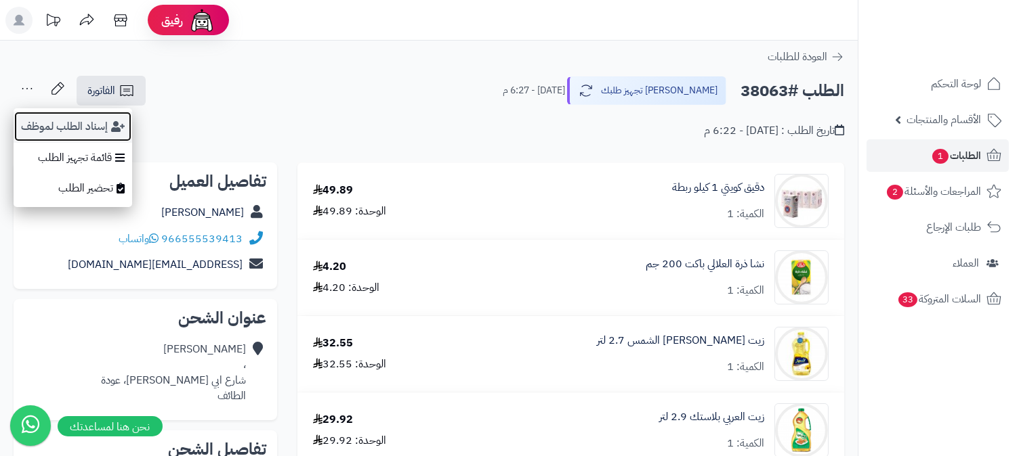
click at [24, 137] on button "إسناد الطلب لموظف" at bounding box center [73, 126] width 119 height 31
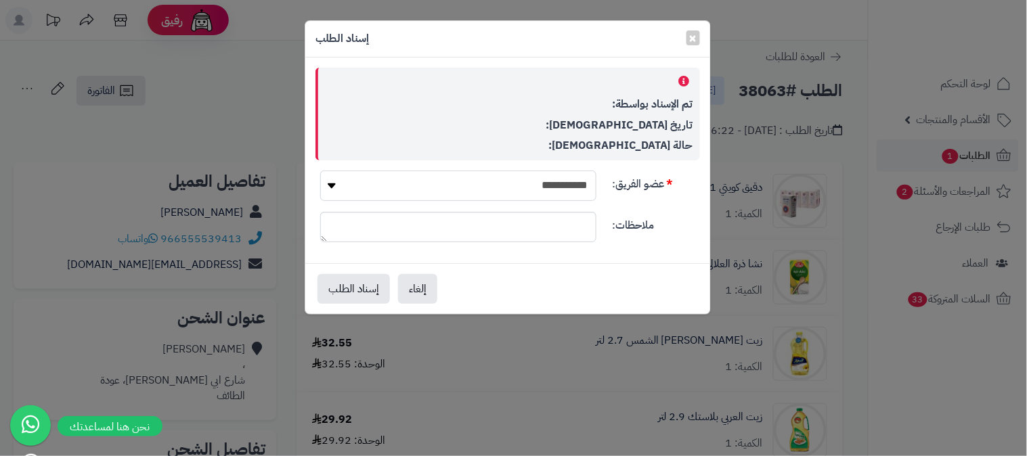
click at [517, 184] on select "**********" at bounding box center [458, 186] width 276 height 30
select select "**"
click at [320, 171] on select "**********" at bounding box center [458, 186] width 276 height 30
click at [363, 289] on button "إسناد الطلب" at bounding box center [354, 289] width 72 height 30
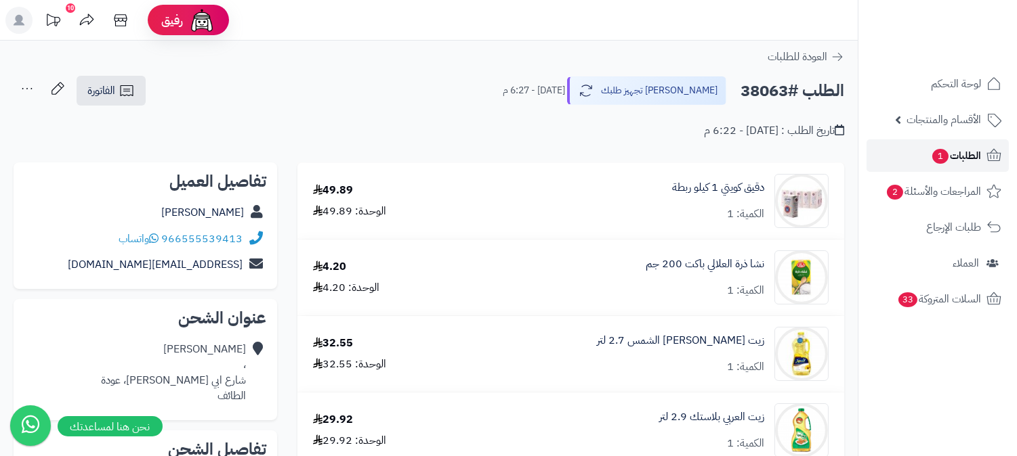
click at [974, 151] on span "الطلبات 1" at bounding box center [956, 155] width 50 height 19
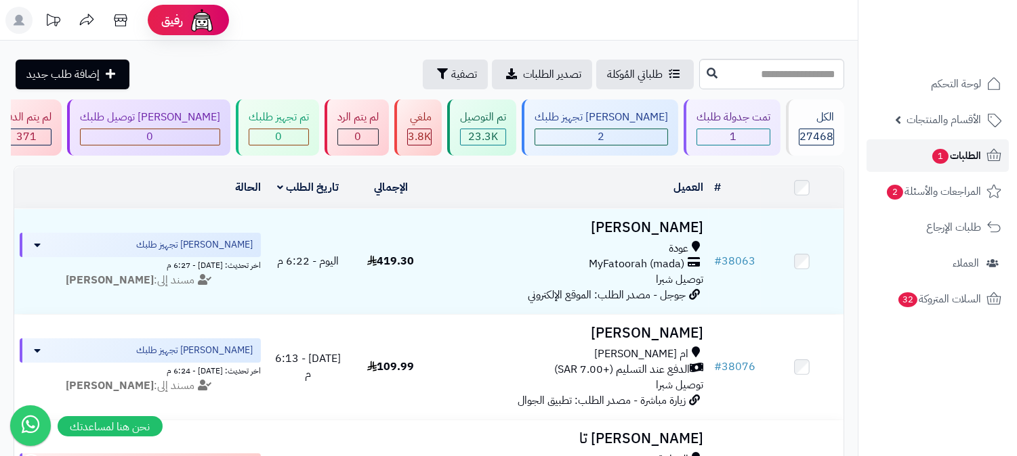
click at [966, 152] on span "الطلبات 1" at bounding box center [956, 155] width 50 height 19
click at [972, 154] on span "الطلبات 1" at bounding box center [956, 155] width 50 height 19
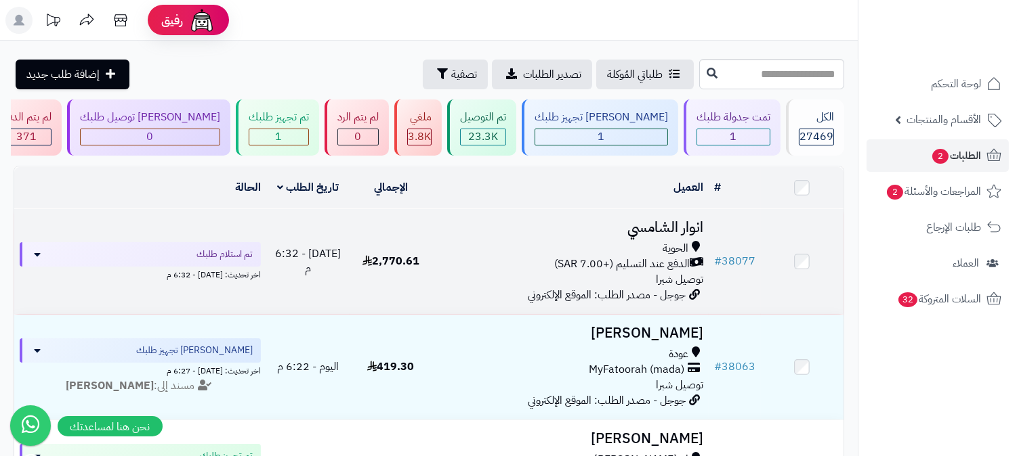
click at [680, 231] on h3 "انوار الشامسي" at bounding box center [569, 228] width 265 height 16
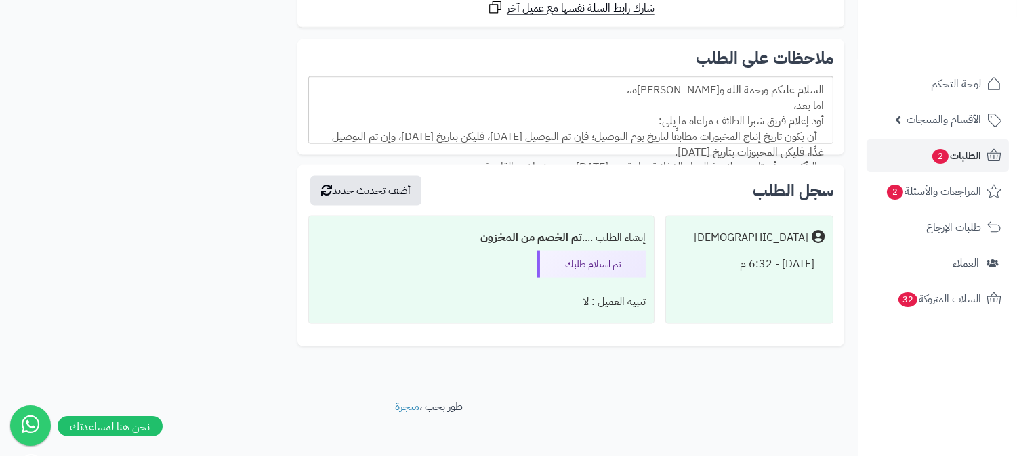
scroll to position [3497, 0]
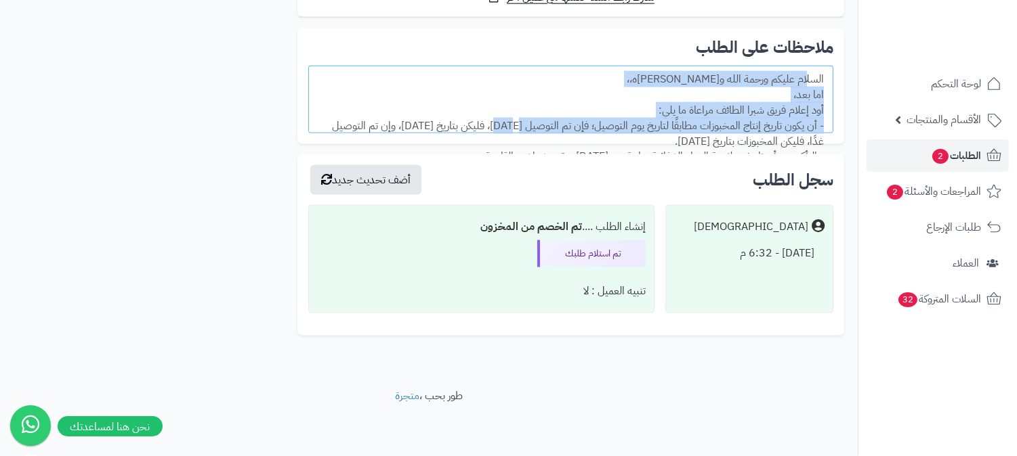
drag, startPoint x: 811, startPoint y: 75, endPoint x: 511, endPoint y: 122, distance: 304.3
click at [511, 122] on div "السلام عليكم ورحمة الله وبركاته،، اما بعد، أود إعلام فريق شبرا الطائف مراعاة ما…" at bounding box center [570, 100] width 525 height 68
click at [506, 93] on div "السلام عليكم ورحمة الله وبركاته،، اما بعد، أود إعلام فريق شبرا الطائف مراعاة ما…" at bounding box center [570, 100] width 525 height 68
click at [733, 95] on div "السلام عليكم ورحمة الله وبركاته،، اما بعد، أود إعلام فريق شبرا الطائف مراعاة ما…" at bounding box center [570, 100] width 525 height 68
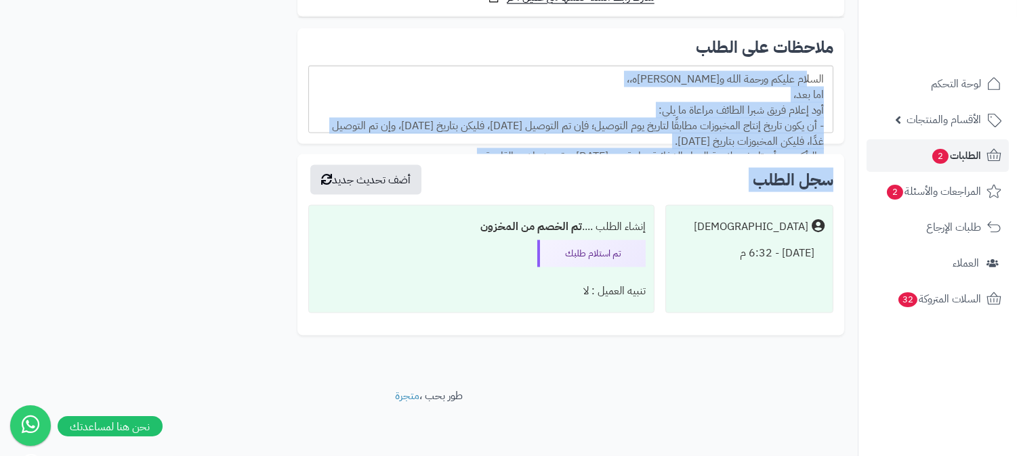
drag, startPoint x: 811, startPoint y: 83, endPoint x: 519, endPoint y: 121, distance: 295.0
click at [809, 98] on div "السلام عليكم ورحمة الله وبركاته،، اما بعد، أود إعلام فريق شبرا الطائف مراعاة ما…" at bounding box center [570, 100] width 525 height 68
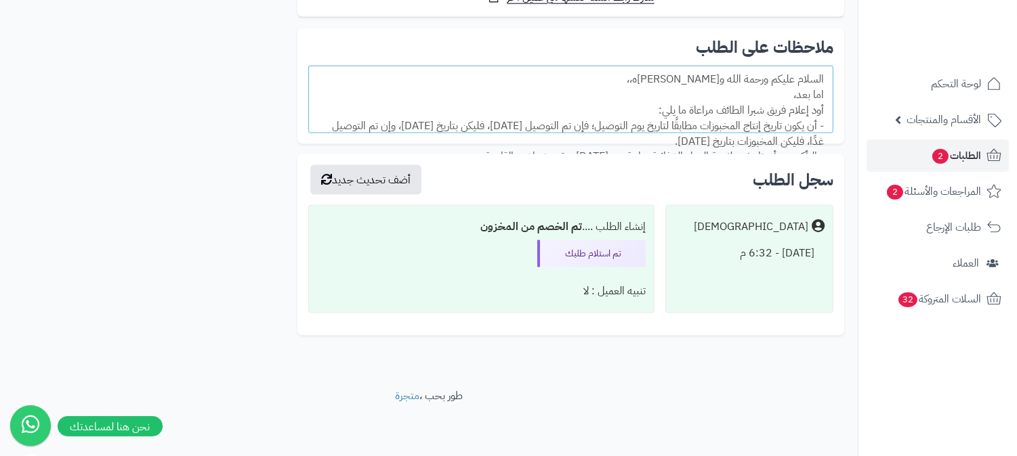
click at [817, 84] on div "السلام عليكم ورحمة الله وبركاته،، اما بعد، أود إعلام فريق شبرا الطائف مراعاة ما…" at bounding box center [570, 100] width 525 height 68
click at [817, 85] on div "السلام عليكم ورحمة الله وبركاته،، اما بعد، أود إعلام فريق شبرا الطائف مراعاة ما…" at bounding box center [570, 100] width 525 height 68
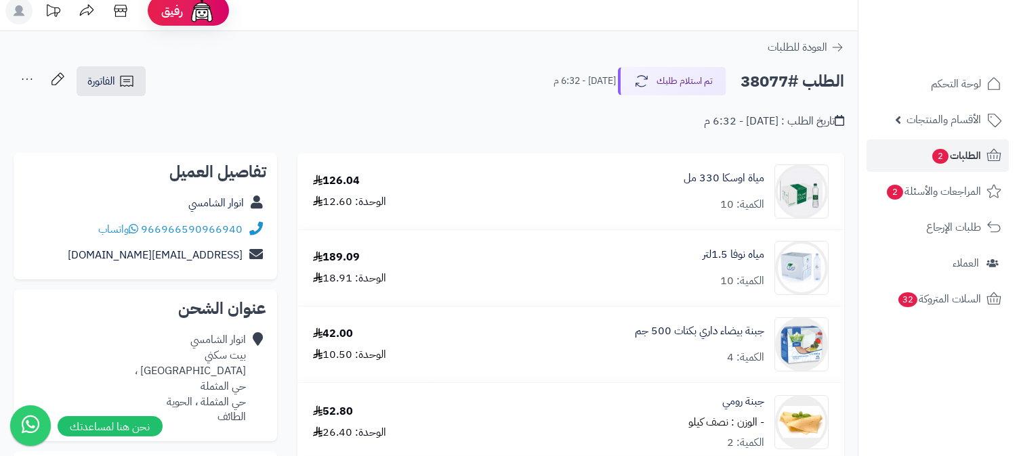
scroll to position [0, 0]
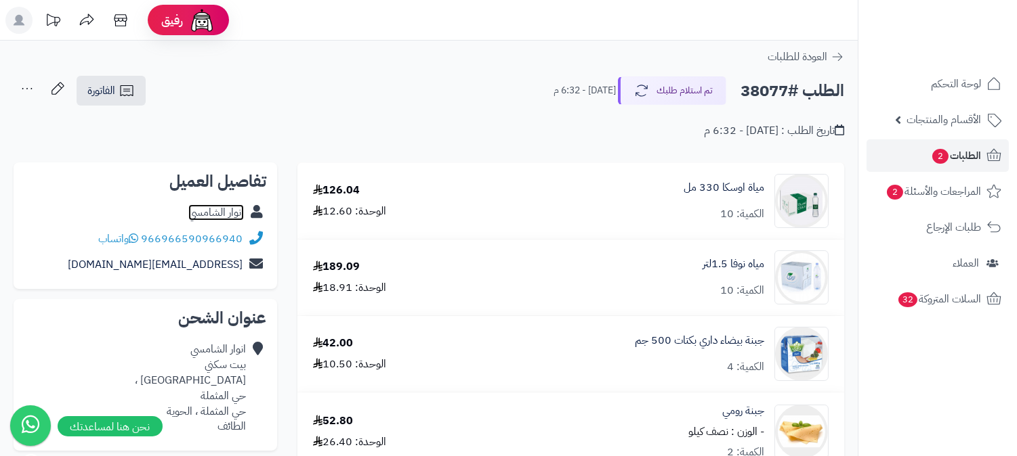
click at [217, 211] on link "انوار الشامسي" at bounding box center [216, 213] width 56 height 16
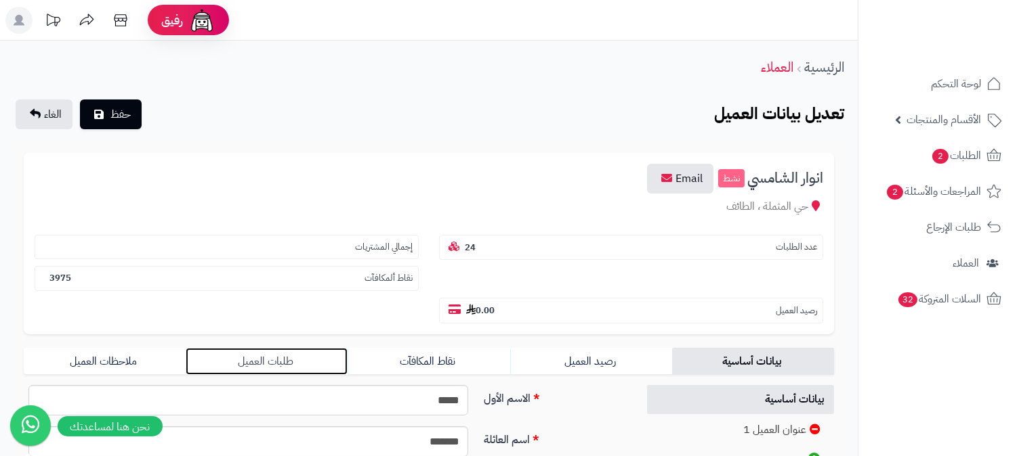
click at [281, 348] on link "طلبات العميل" at bounding box center [267, 361] width 162 height 27
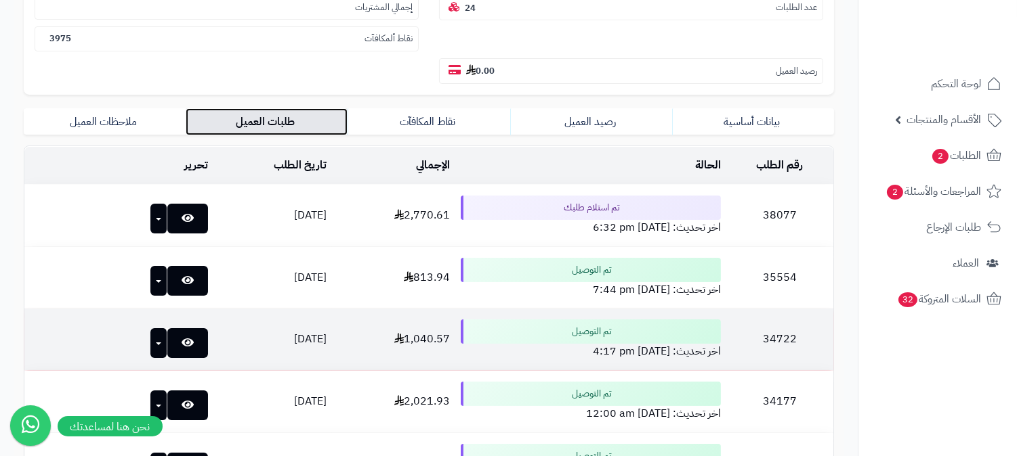
scroll to position [301, 0]
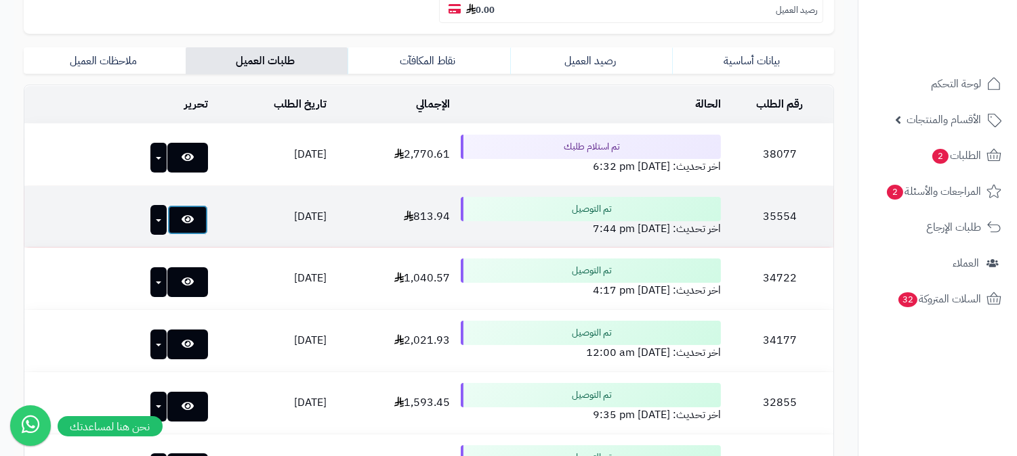
click at [167, 205] on link at bounding box center [187, 220] width 41 height 30
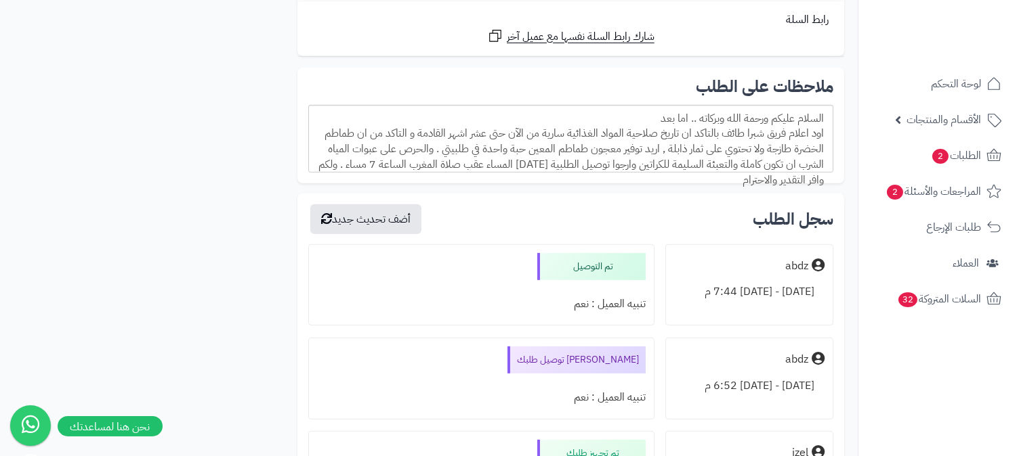
scroll to position [1203, 0]
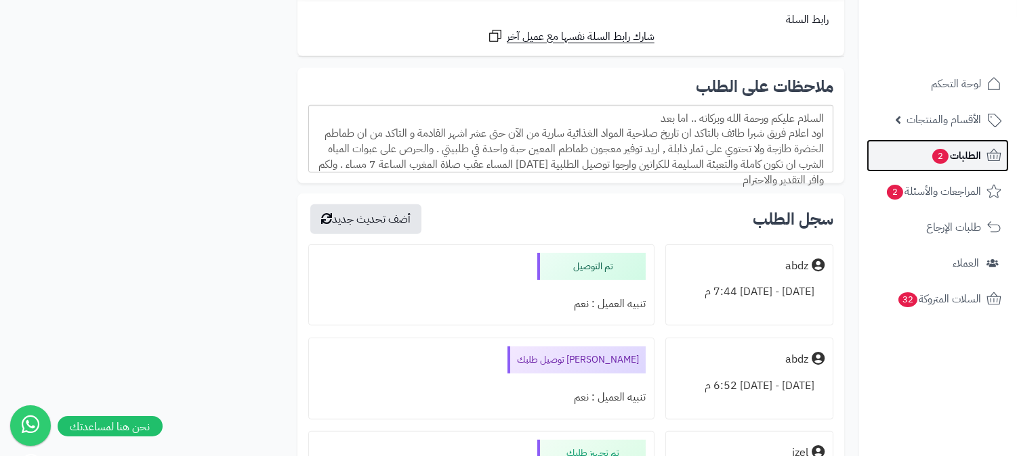
click at [963, 164] on span "الطلبات 2" at bounding box center [956, 155] width 50 height 19
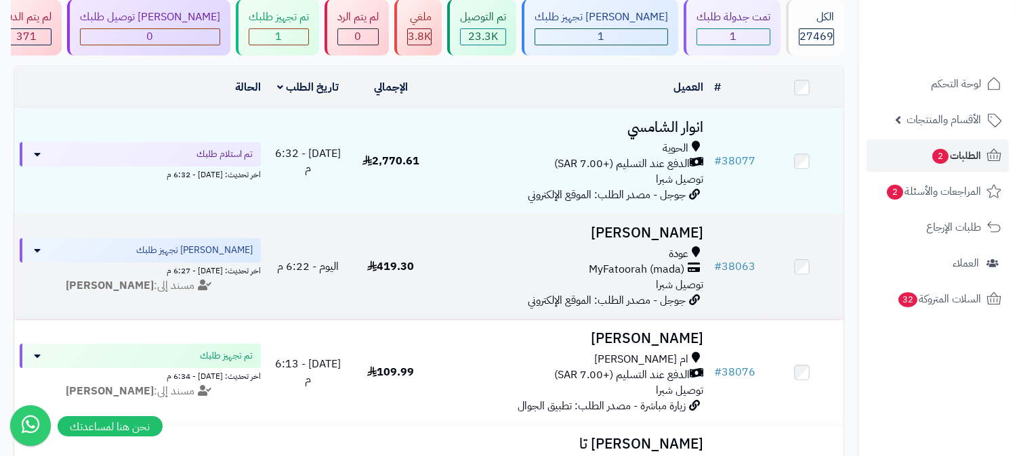
scroll to position [150, 0]
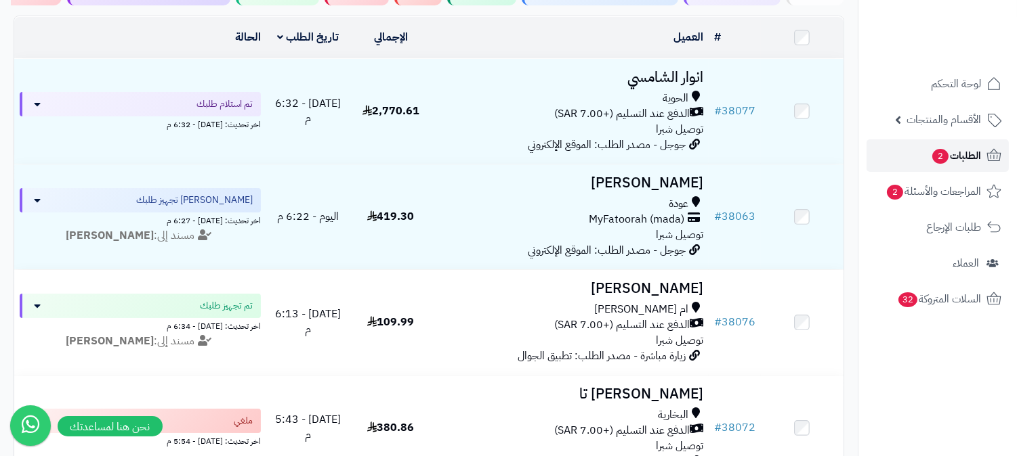
click at [943, 152] on span "2" at bounding box center [940, 156] width 16 height 15
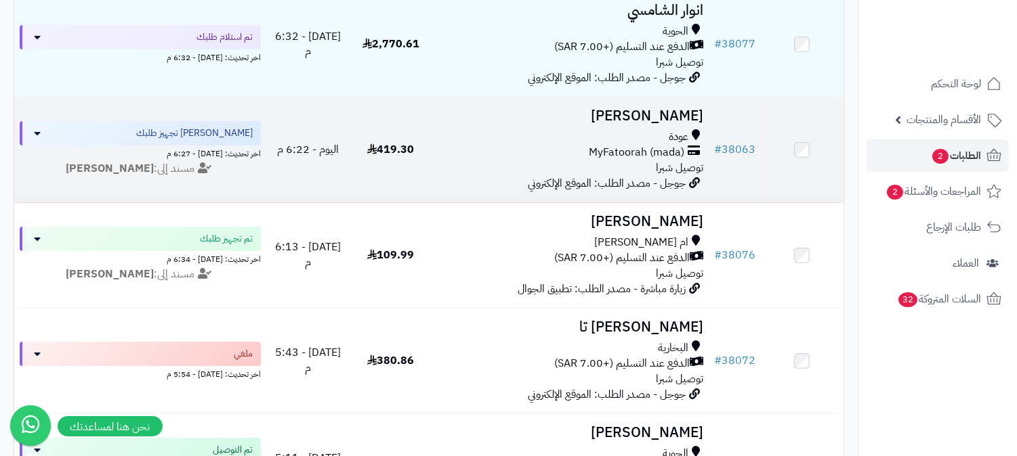
scroll to position [226, 0]
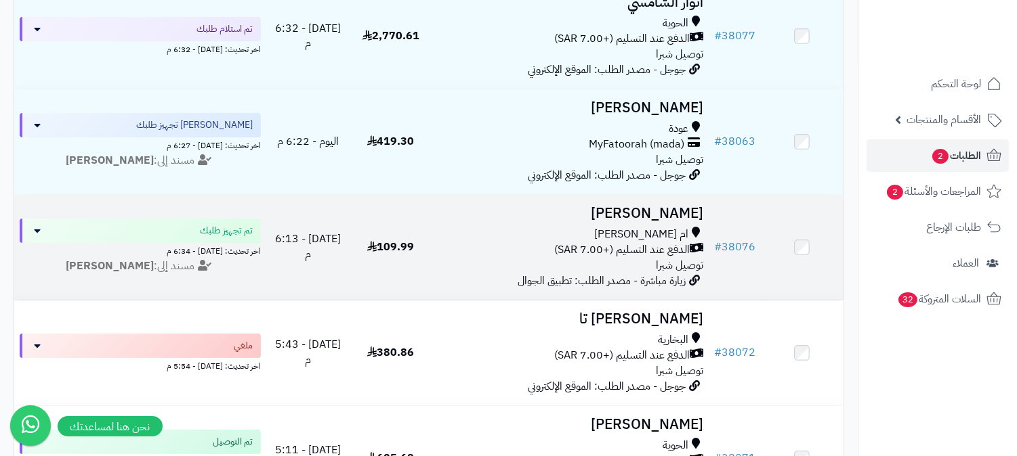
click at [662, 207] on h3 "[PERSON_NAME]" at bounding box center [569, 214] width 265 height 16
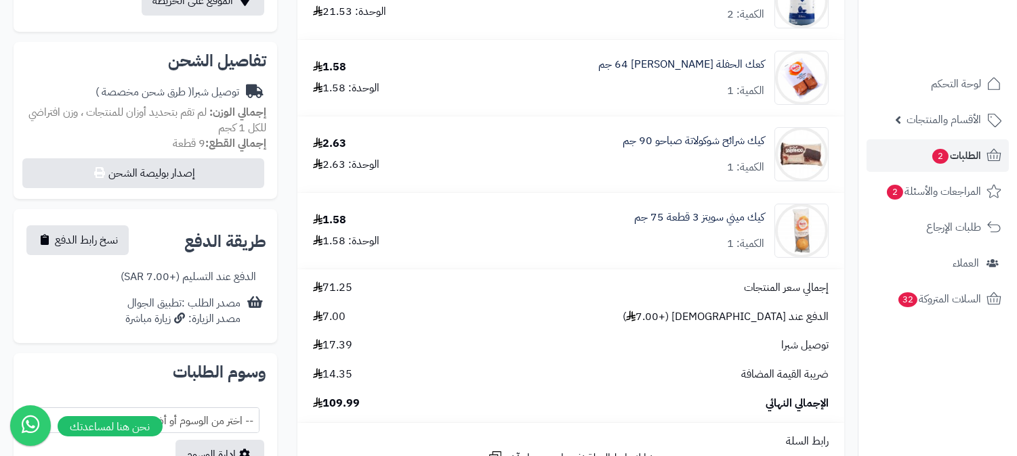
scroll to position [451, 0]
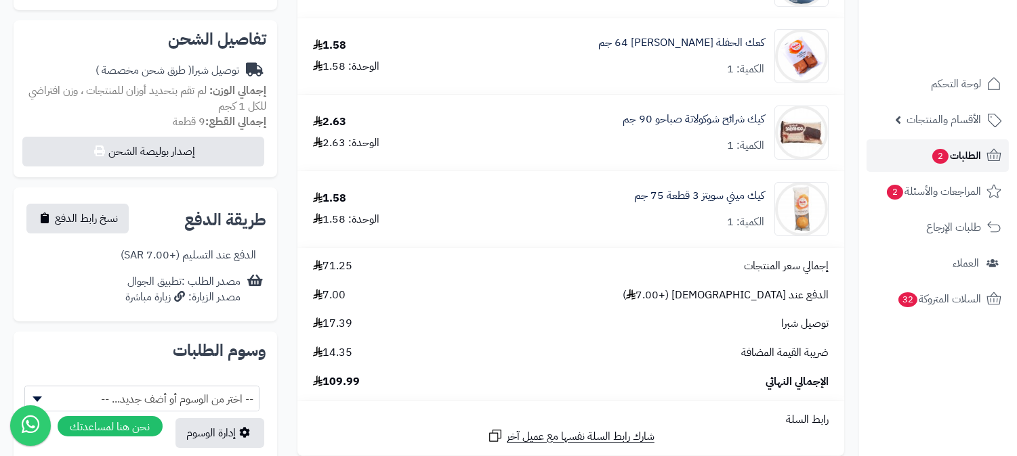
click at [956, 156] on span "الطلبات 2" at bounding box center [956, 155] width 50 height 19
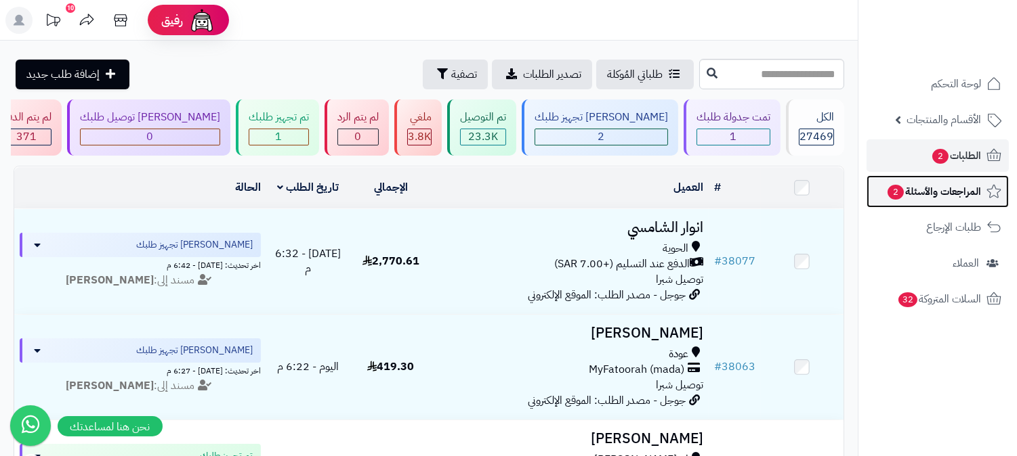
click at [899, 181] on link "المراجعات والأسئلة 2" at bounding box center [937, 191] width 142 height 33
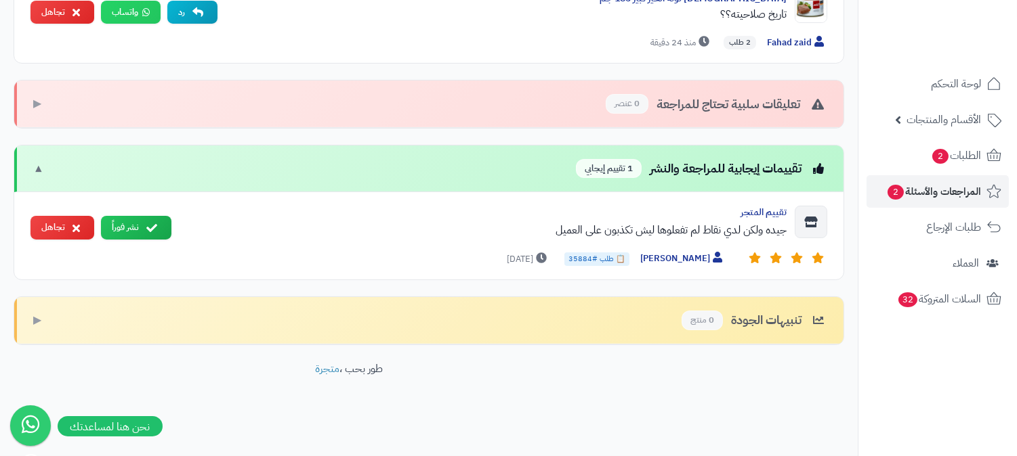
scroll to position [533, 0]
click at [51, 229] on button "تجاهل" at bounding box center [62, 227] width 64 height 24
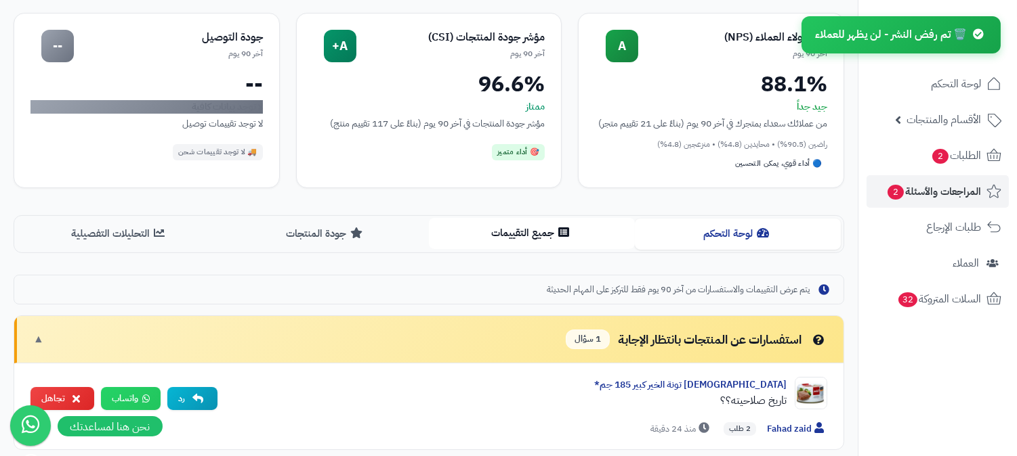
scroll to position [70, 0]
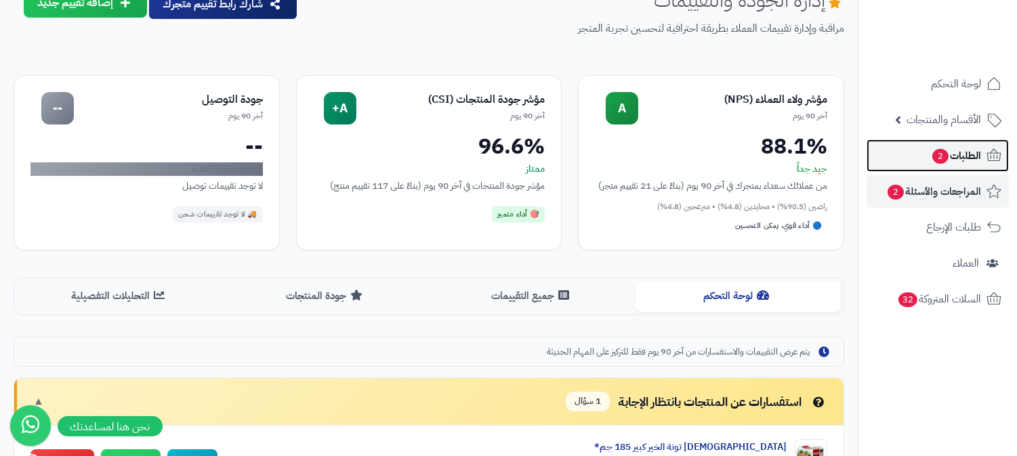
click at [949, 141] on link "الطلبات 2" at bounding box center [937, 156] width 142 height 33
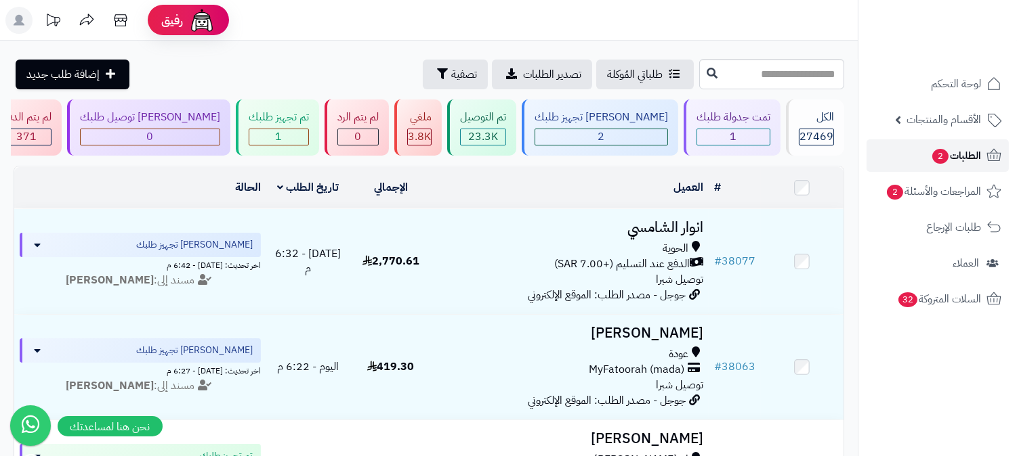
click at [966, 143] on link "الطلبات 2" at bounding box center [937, 156] width 142 height 33
click at [24, 16] on rect at bounding box center [18, 20] width 27 height 27
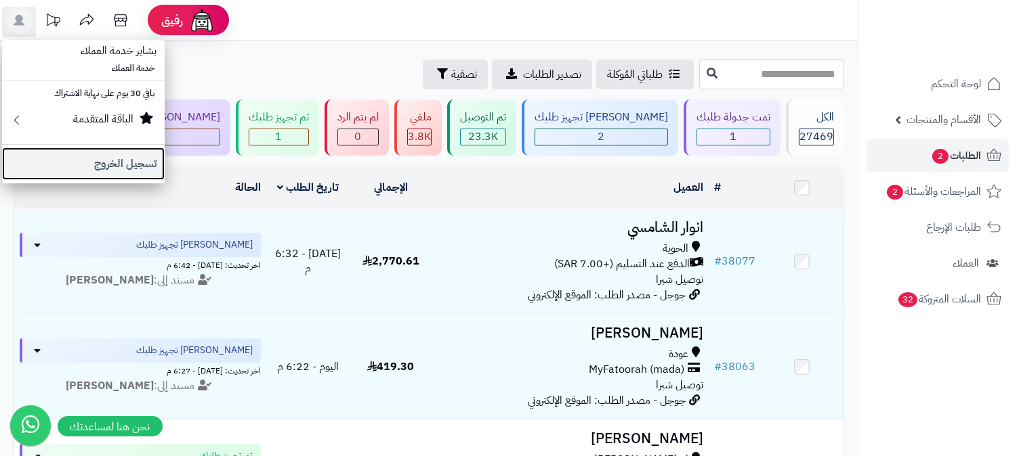
click at [102, 160] on link "تسجيل الخروج" at bounding box center [83, 164] width 163 height 33
